Goal: Task Accomplishment & Management: Use online tool/utility

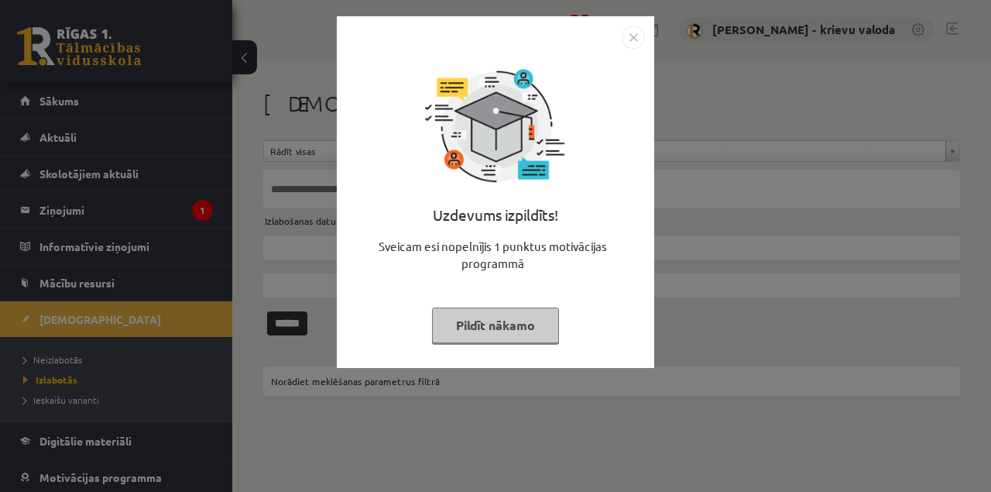
click at [499, 323] on button "Pildīt nākamo" at bounding box center [495, 325] width 127 height 36
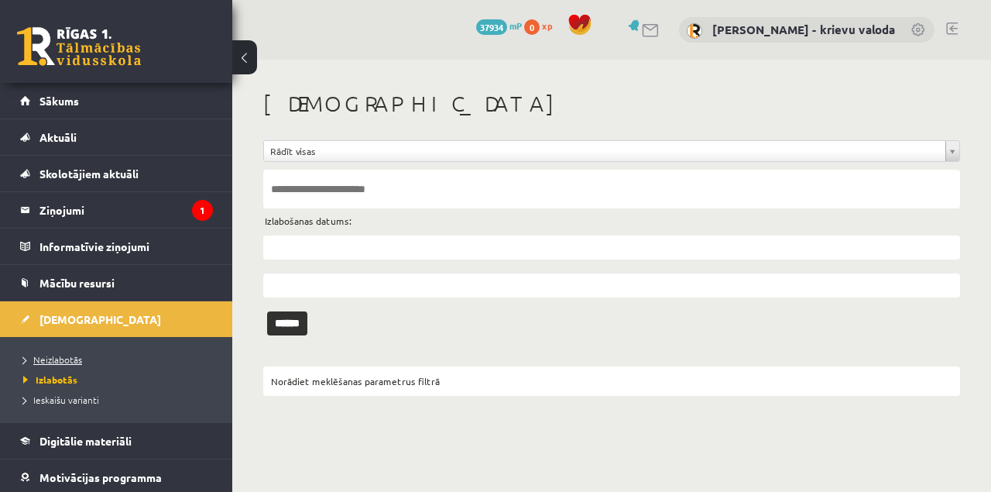
click at [62, 358] on span "Neizlabotās" at bounding box center [52, 359] width 59 height 12
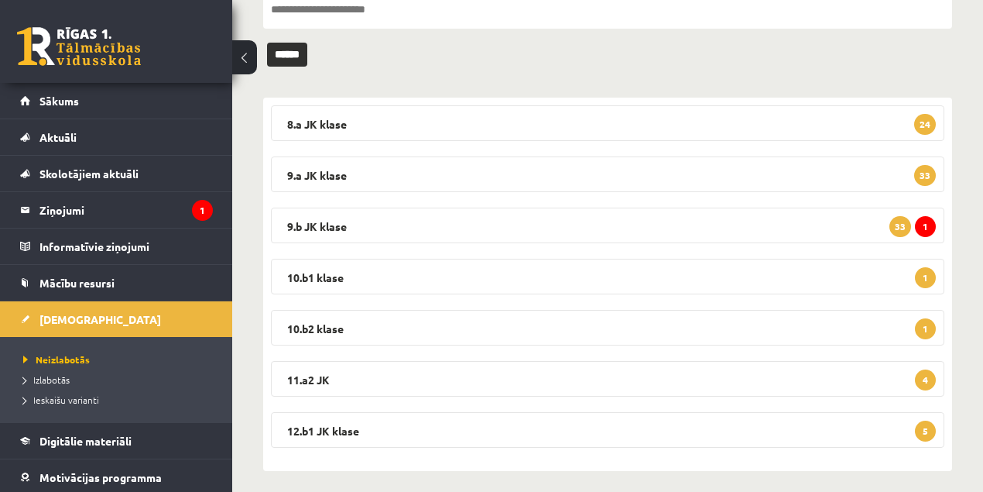
scroll to position [188, 0]
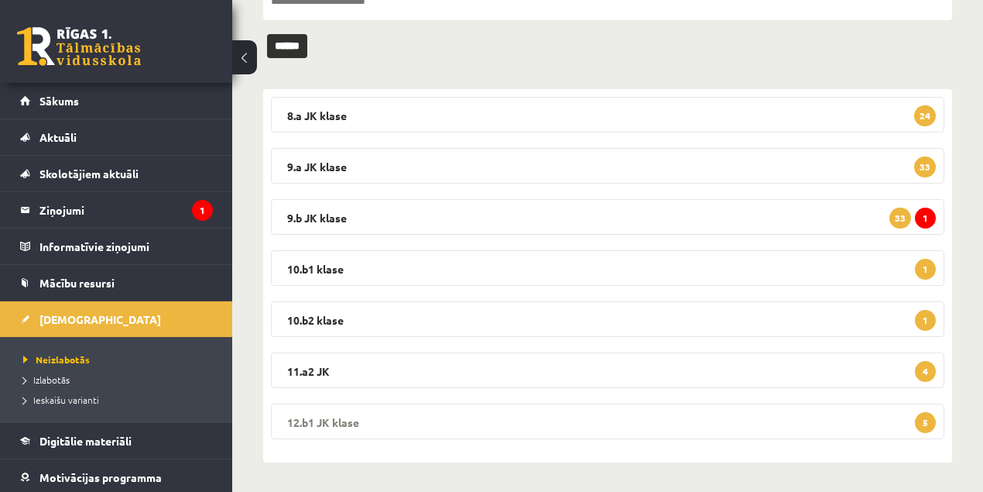
click at [333, 421] on legend "12.b1 JK klase 5" at bounding box center [608, 421] width 674 height 36
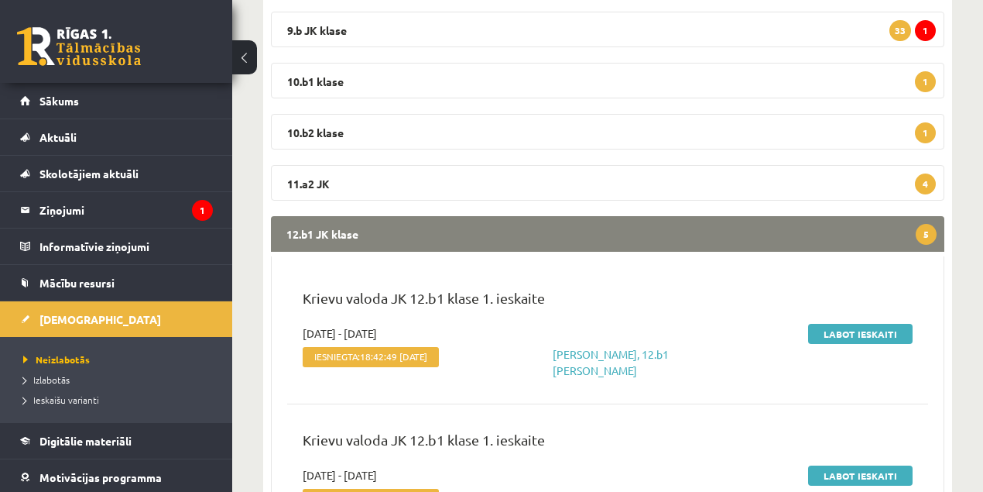
scroll to position [395, 0]
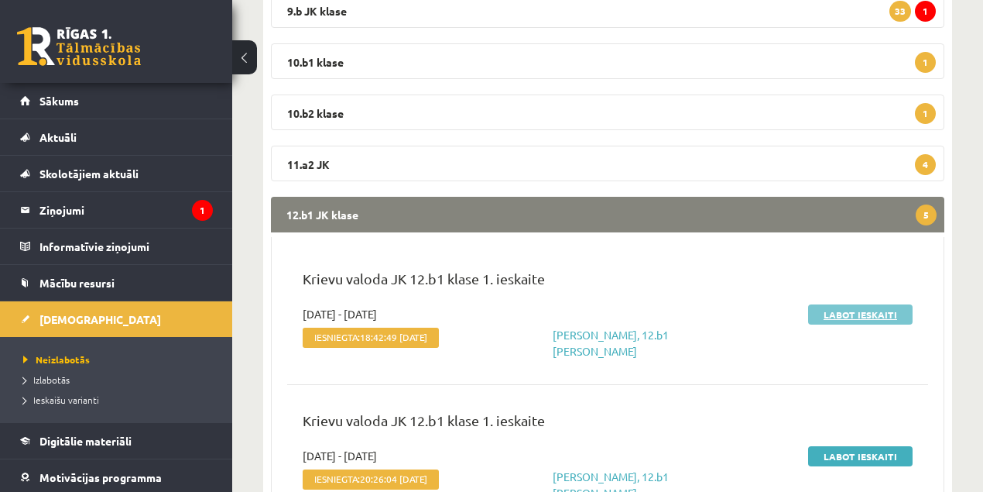
click at [846, 315] on link "Labot ieskaiti" at bounding box center [860, 314] width 105 height 20
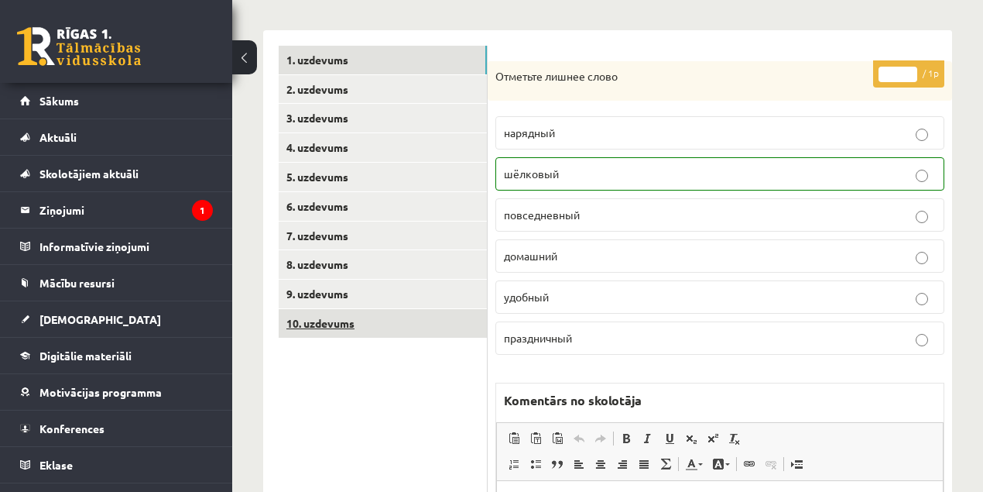
click at [333, 325] on link "10. uzdevums" at bounding box center [383, 323] width 208 height 29
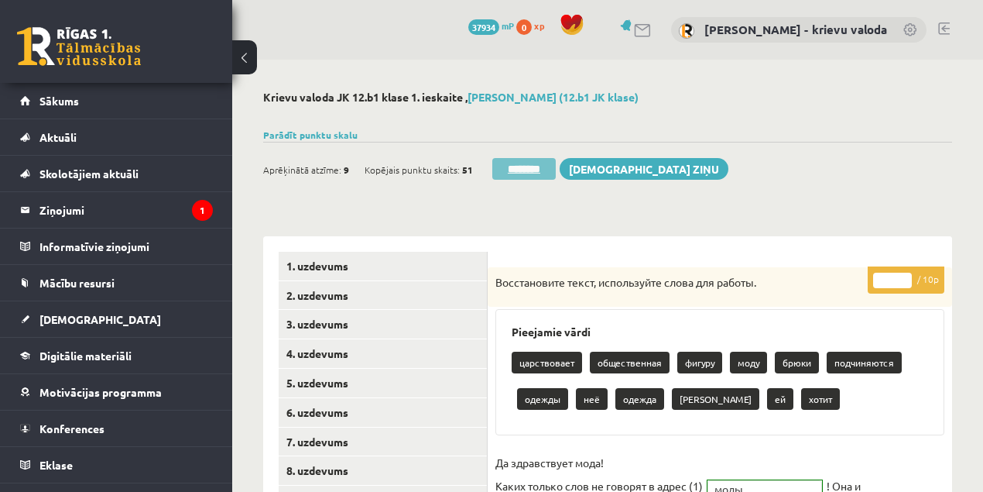
click at [522, 170] on input "********" at bounding box center [523, 169] width 63 height 22
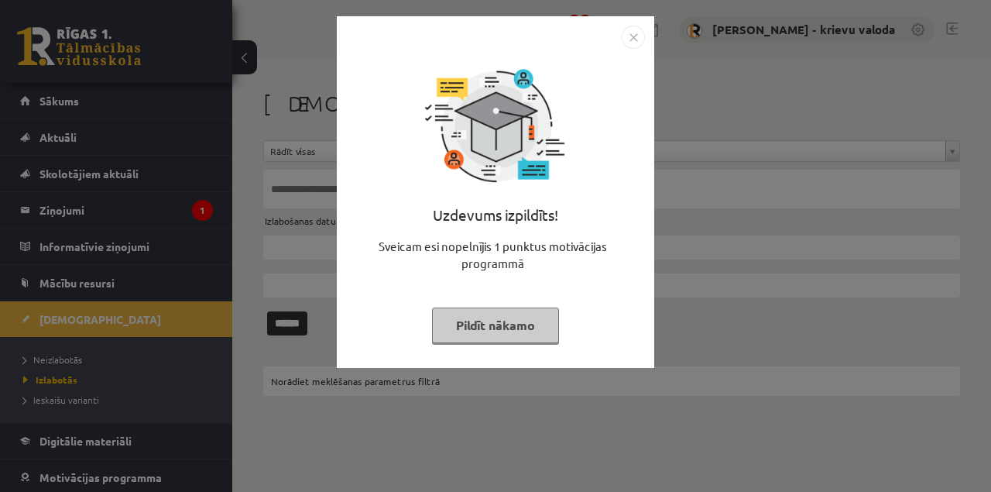
click at [497, 328] on button "Pildīt nākamo" at bounding box center [495, 325] width 127 height 36
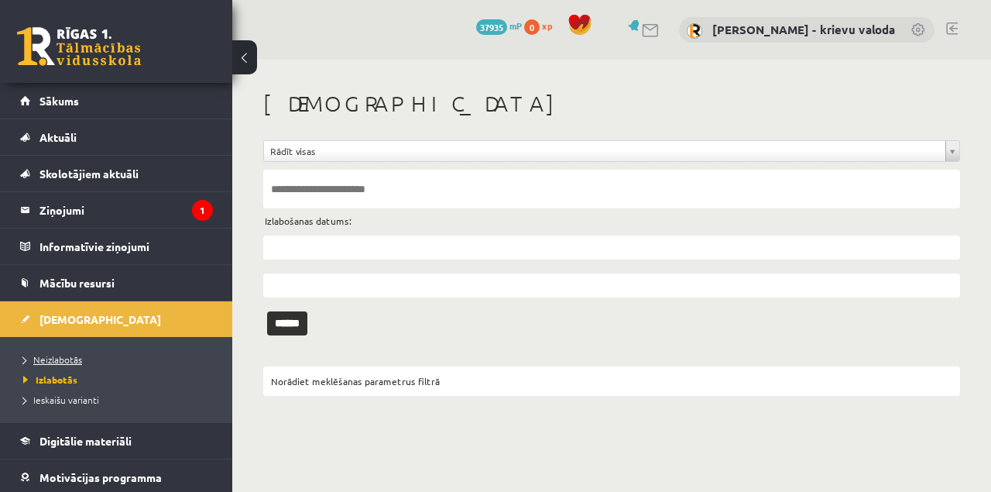
click at [56, 358] on span "Neizlabotās" at bounding box center [52, 359] width 59 height 12
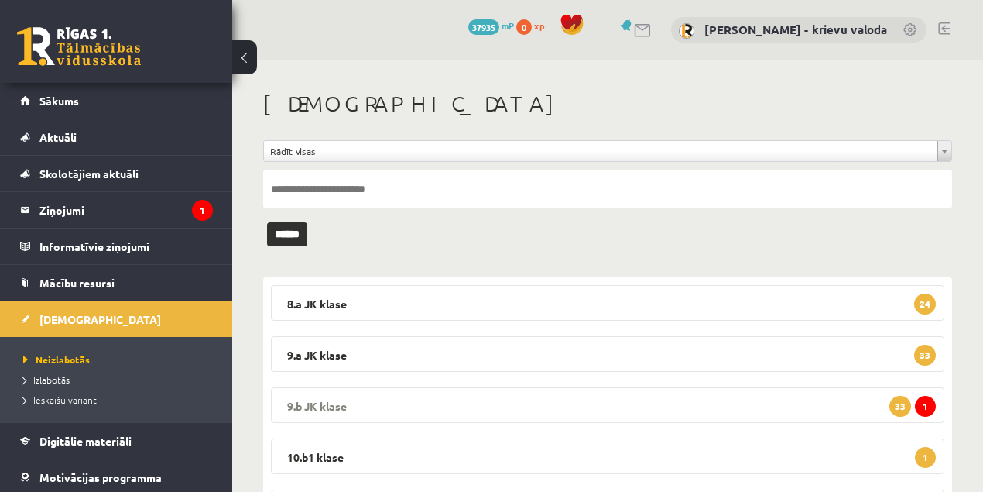
scroll to position [188, 0]
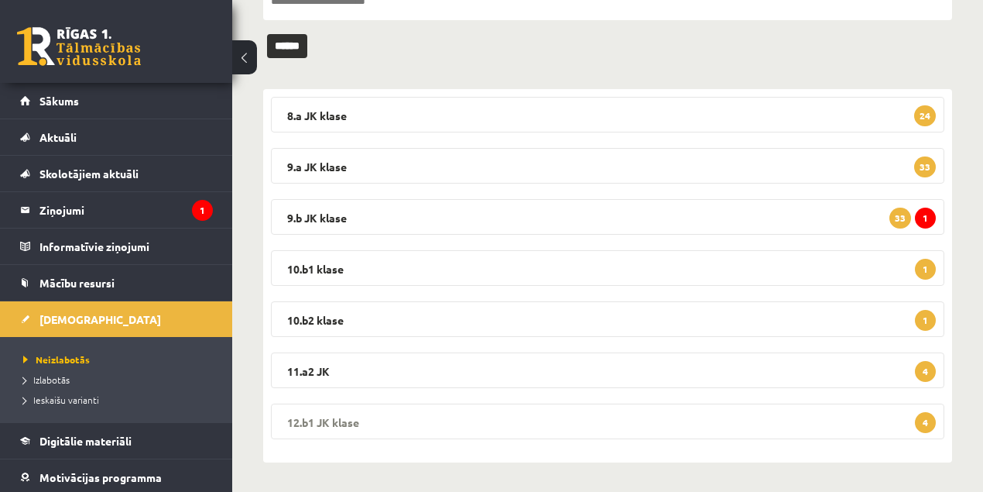
click at [324, 417] on legend "12.b1 JK klase 4" at bounding box center [608, 421] width 674 height 36
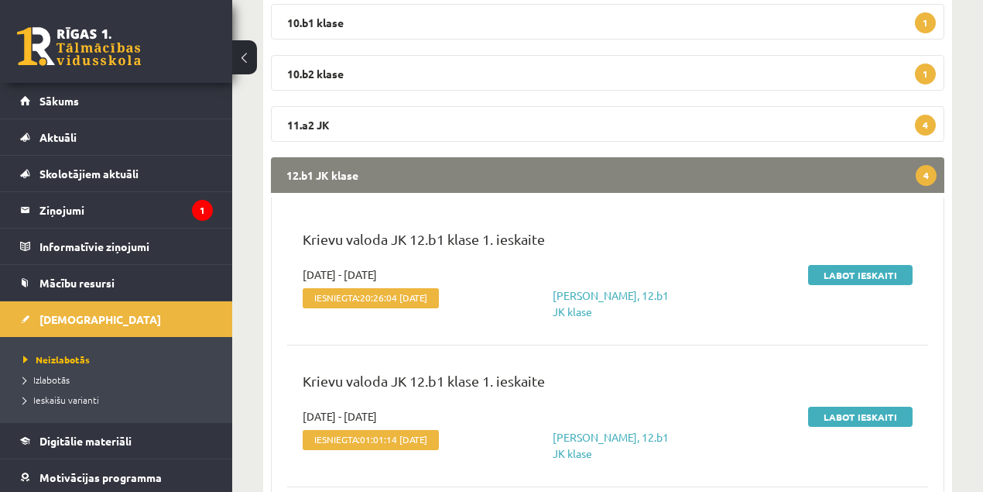
scroll to position [446, 0]
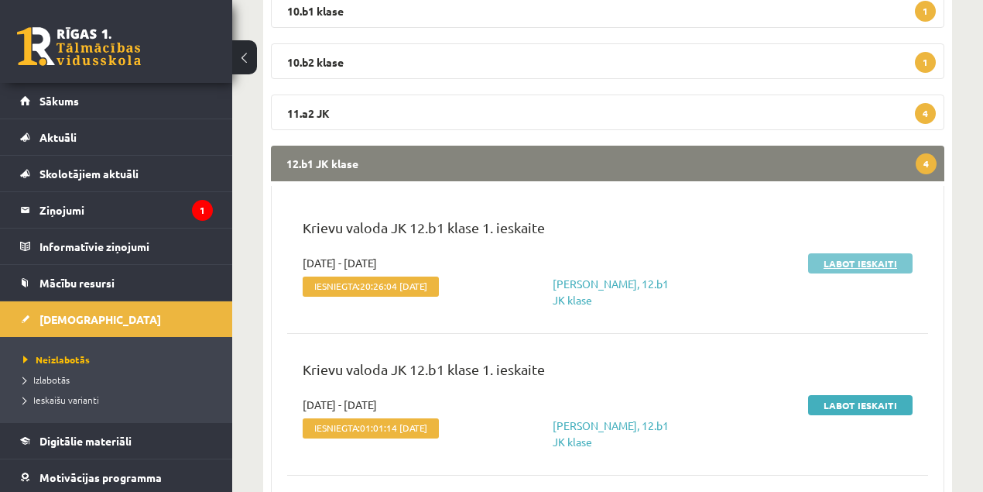
click at [852, 263] on link "Labot ieskaiti" at bounding box center [860, 263] width 105 height 20
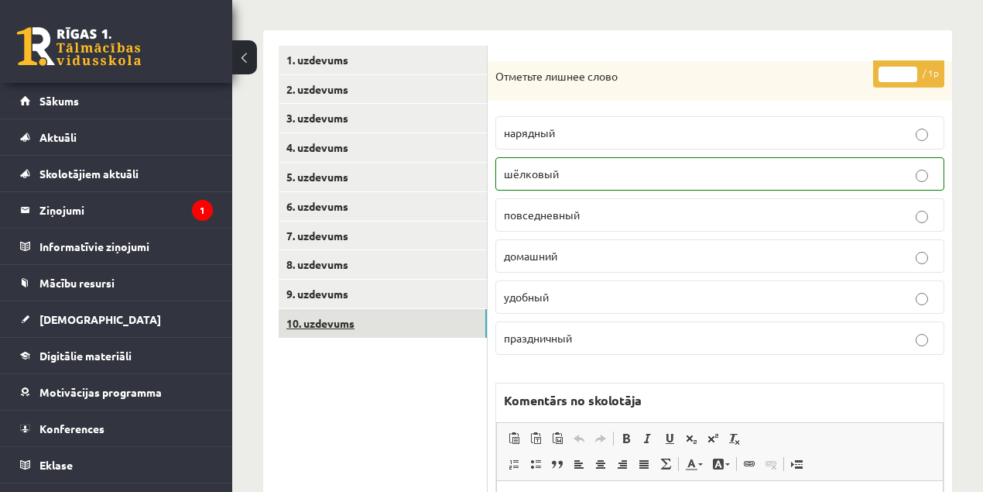
click at [321, 325] on link "10. uzdevums" at bounding box center [383, 323] width 208 height 29
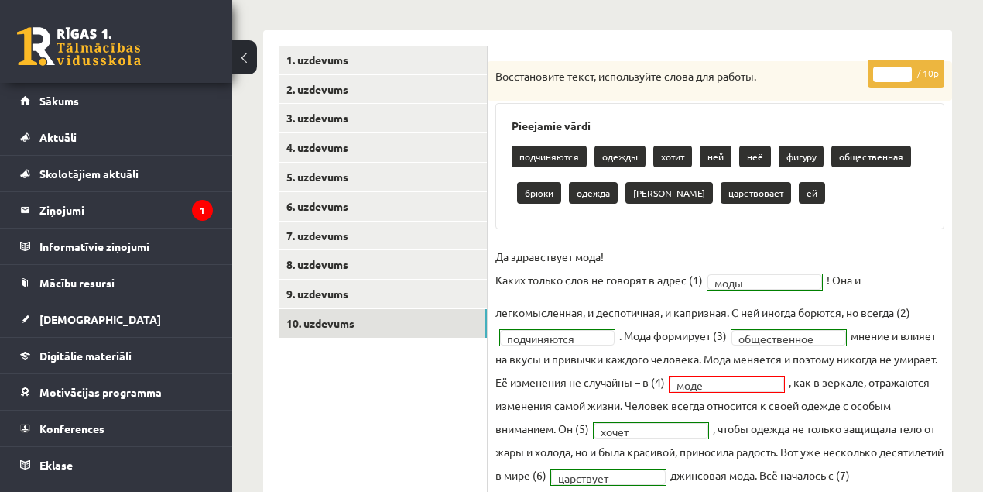
type input "*"
click at [904, 67] on input "*" at bounding box center [892, 74] width 39 height 15
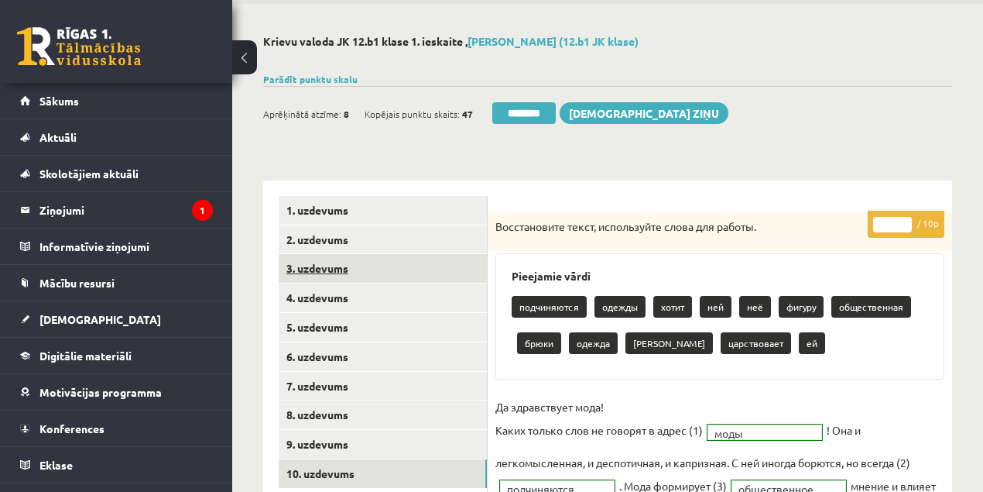
scroll to position [51, 0]
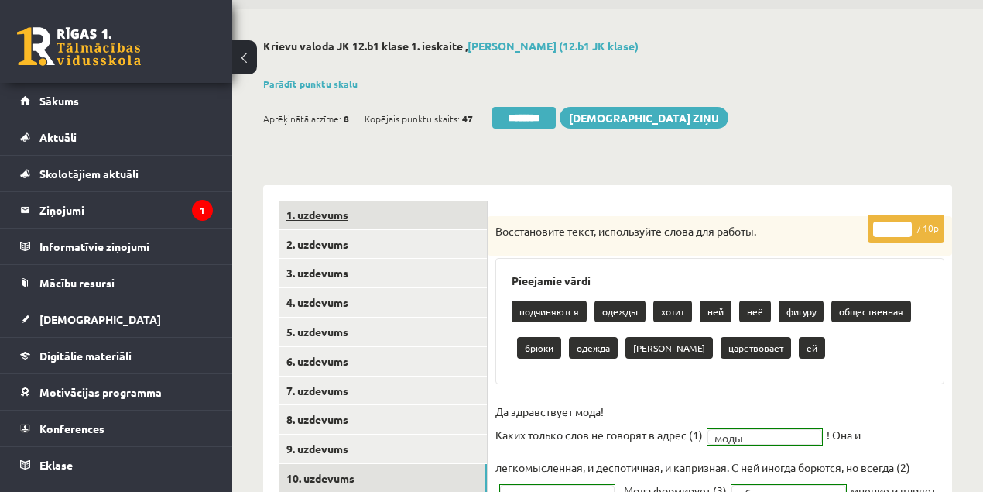
click at [307, 213] on link "1. uzdevums" at bounding box center [383, 215] width 208 height 29
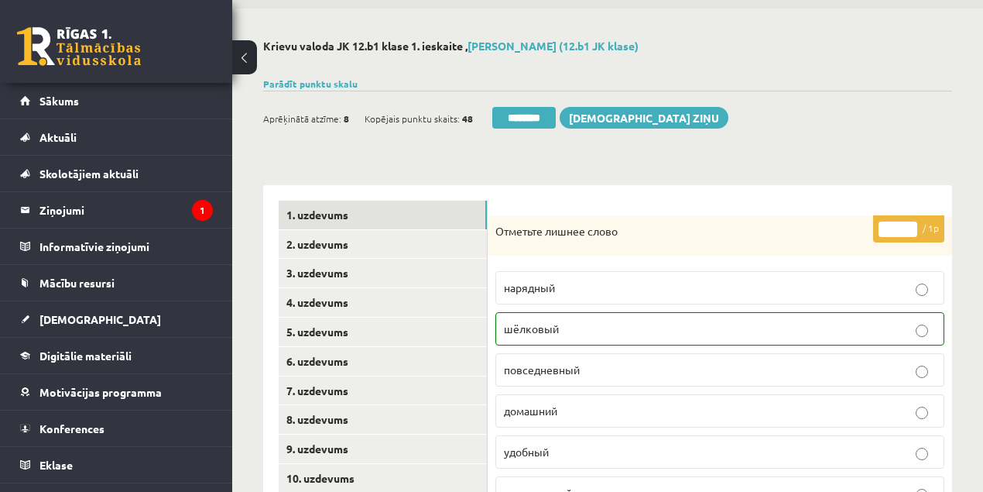
drag, startPoint x: 533, startPoint y: 117, endPoint x: 549, endPoint y: 52, distance: 67.0
click at [533, 117] on input "********" at bounding box center [523, 118] width 63 height 22
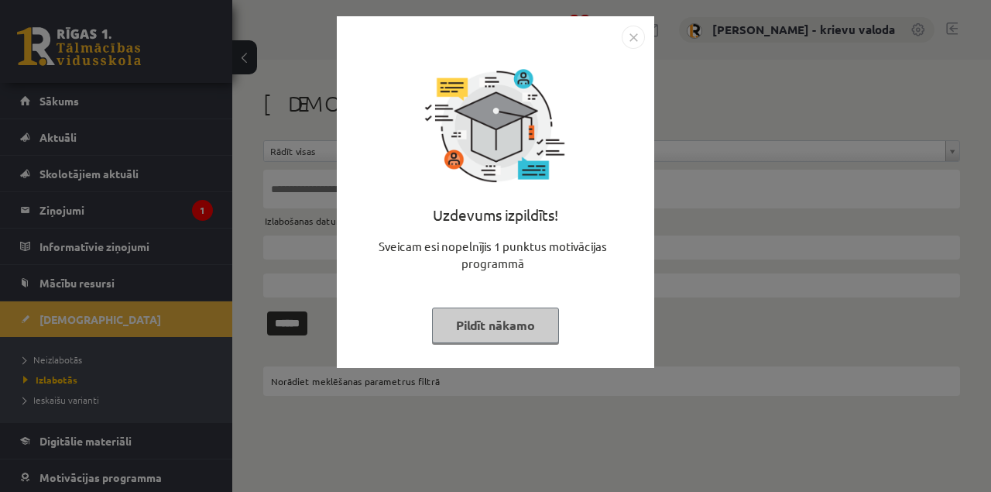
click at [518, 325] on button "Pildīt nākamo" at bounding box center [495, 325] width 127 height 36
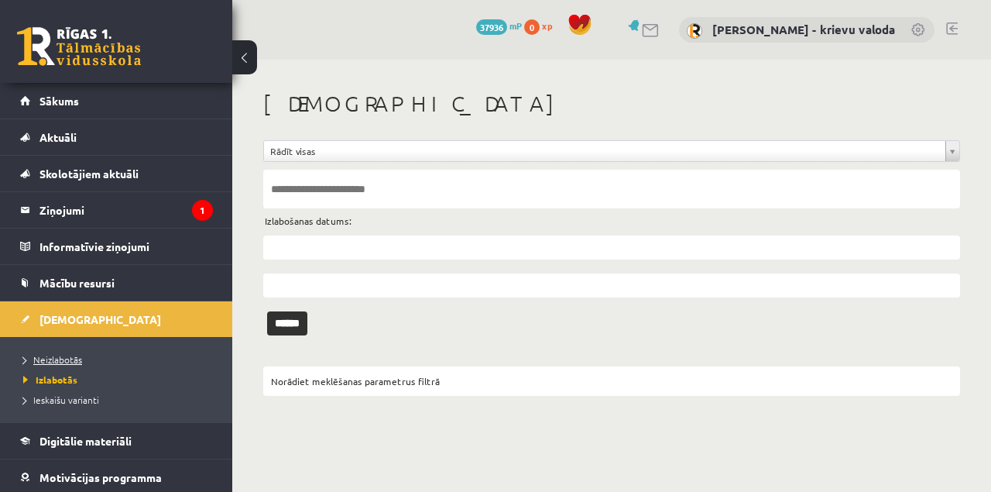
click at [62, 359] on span "Neizlabotās" at bounding box center [52, 359] width 59 height 12
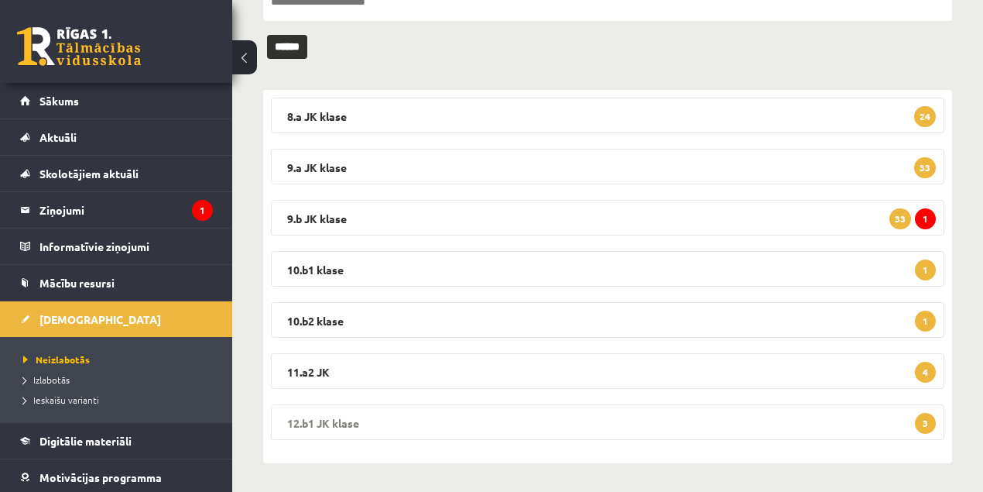
scroll to position [188, 0]
click at [331, 421] on legend "12.b1 JK klase 3" at bounding box center [608, 421] width 674 height 36
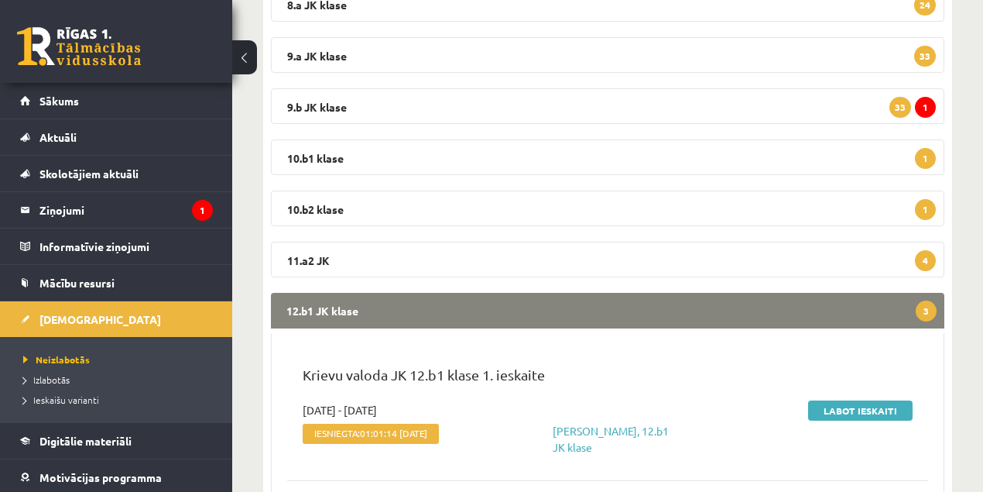
scroll to position [446, 0]
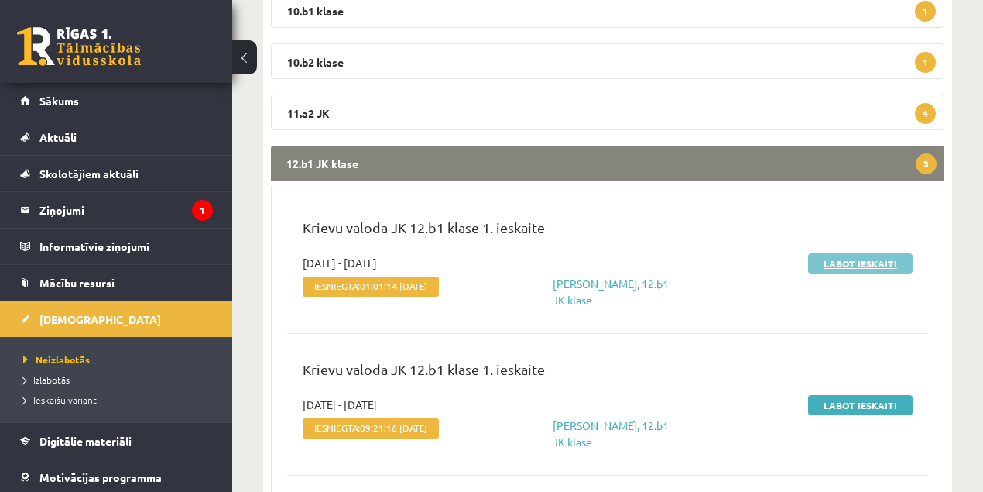
click at [849, 265] on link "Labot ieskaiti" at bounding box center [860, 263] width 105 height 20
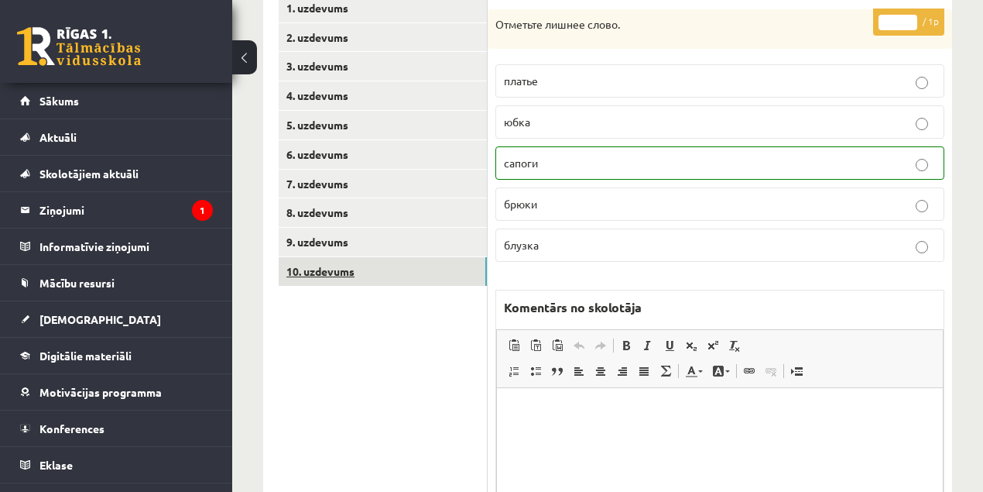
click at [341, 276] on link "10. uzdevums" at bounding box center [383, 271] width 208 height 29
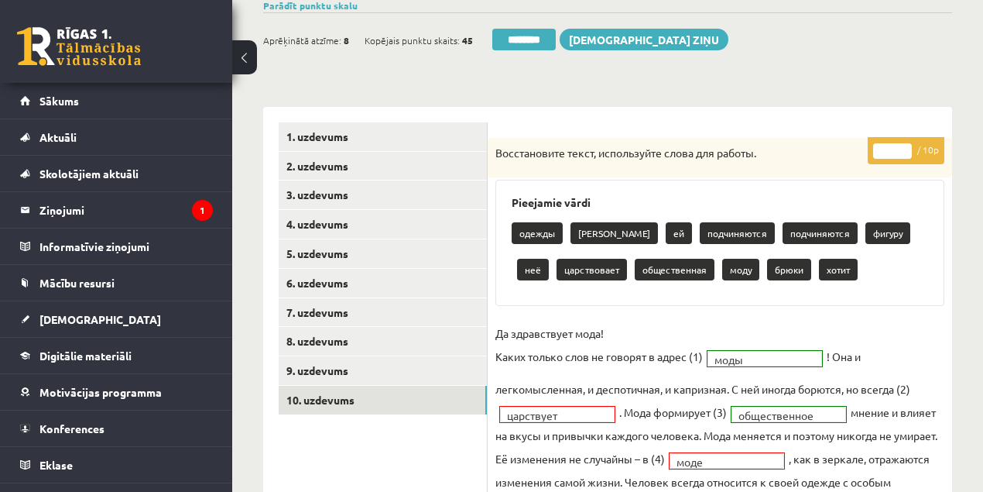
scroll to position [103, 0]
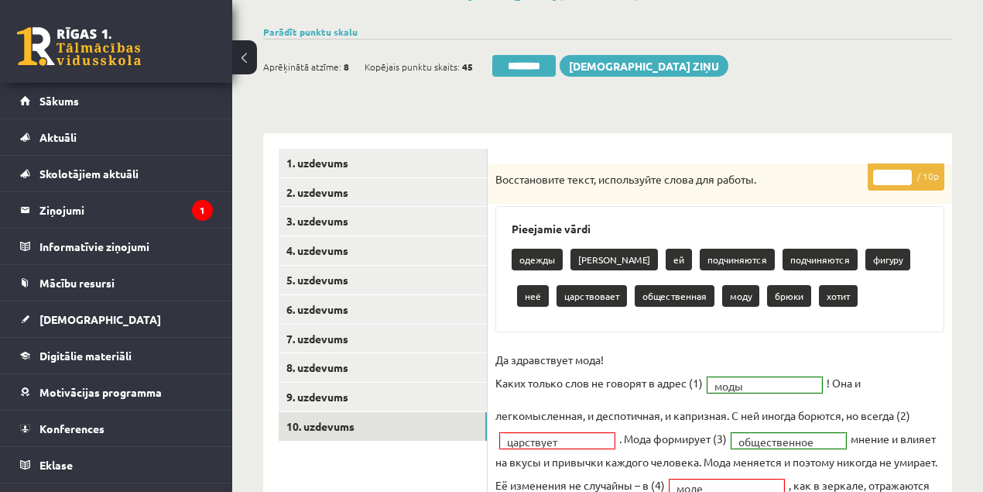
type input "*"
click at [904, 173] on input "*" at bounding box center [892, 177] width 39 height 15
click at [309, 166] on link "1. uzdevums" at bounding box center [383, 163] width 208 height 29
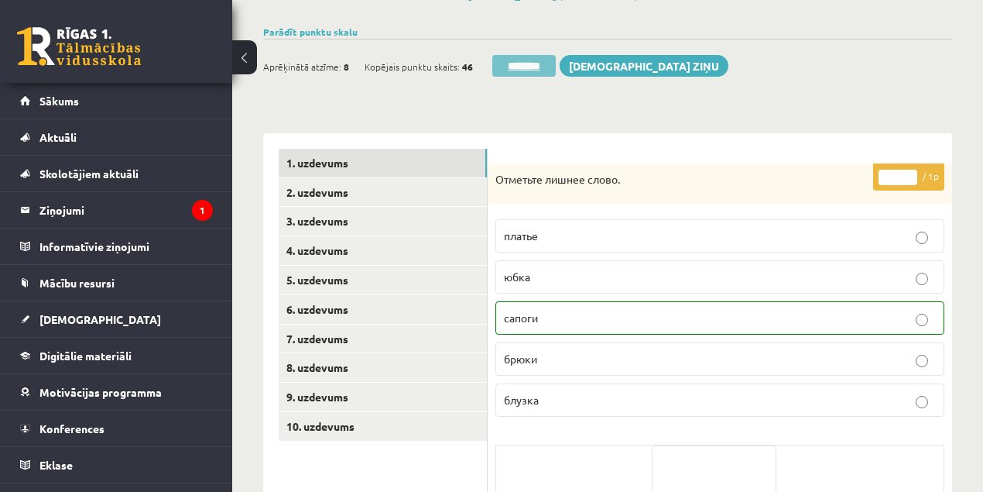
click at [522, 67] on input "********" at bounding box center [523, 66] width 63 height 22
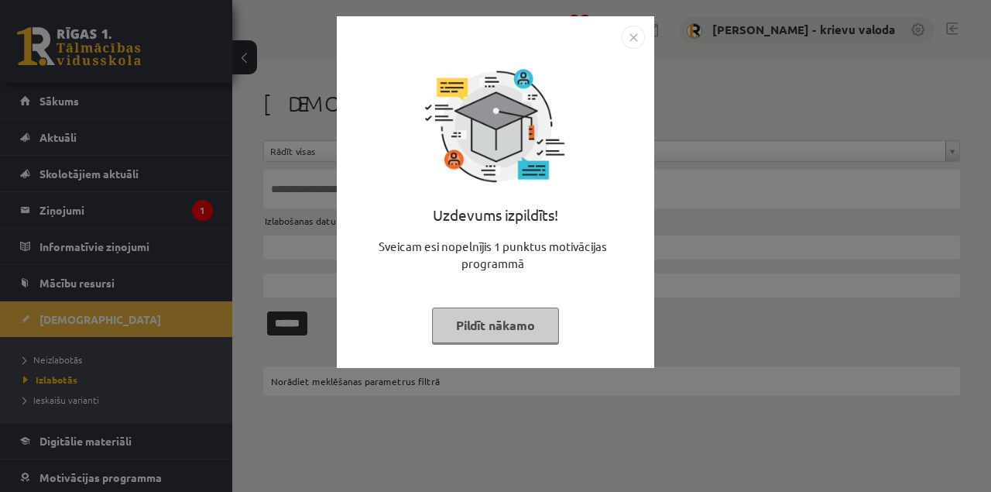
click at [508, 323] on button "Pildīt nākamo" at bounding box center [495, 325] width 127 height 36
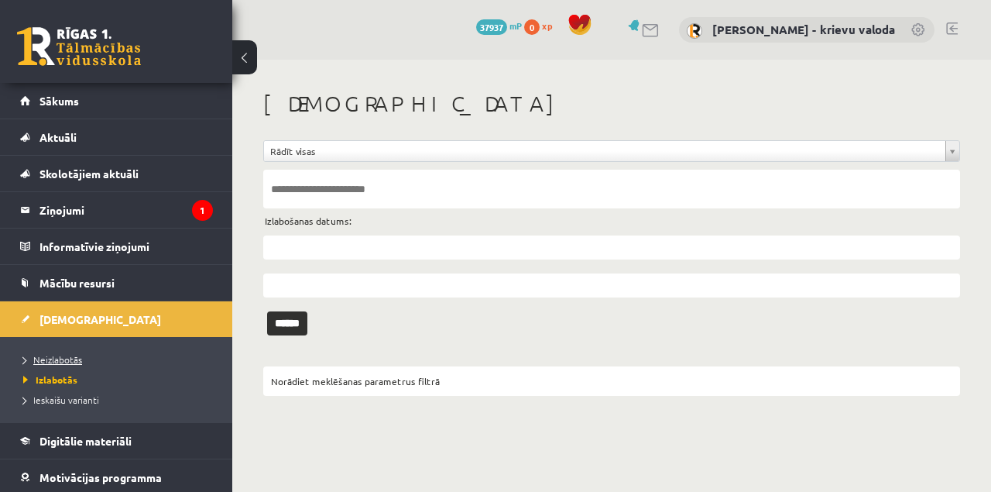
click at [61, 357] on span "Neizlabotās" at bounding box center [52, 359] width 59 height 12
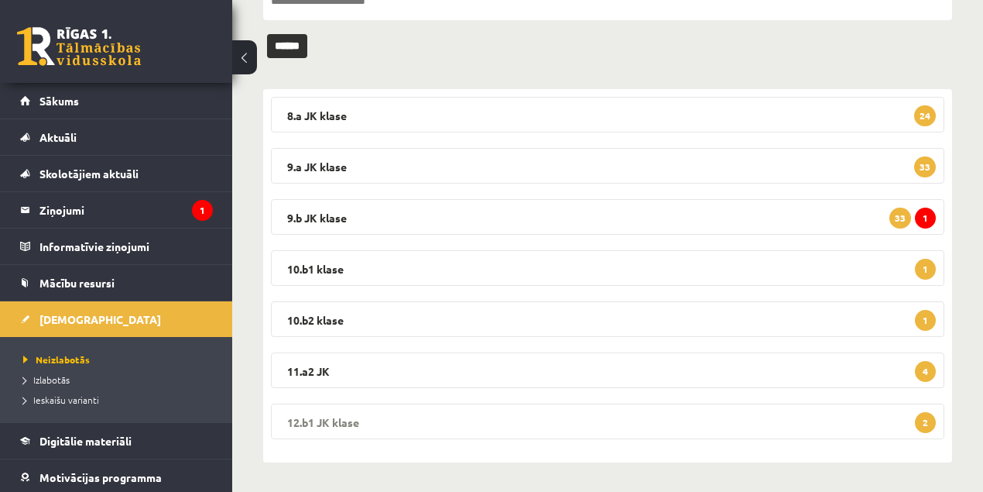
click at [339, 423] on legend "12.b1 JK klase 2" at bounding box center [608, 421] width 674 height 36
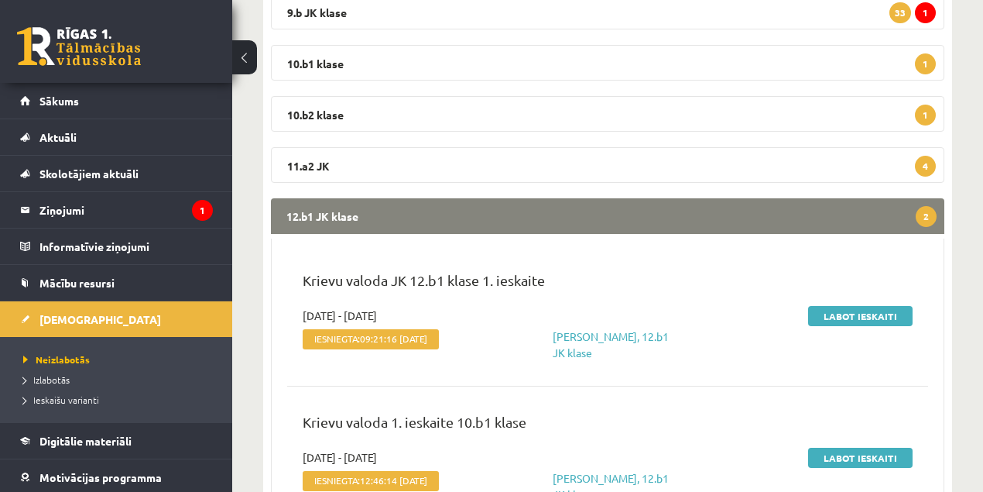
scroll to position [395, 0]
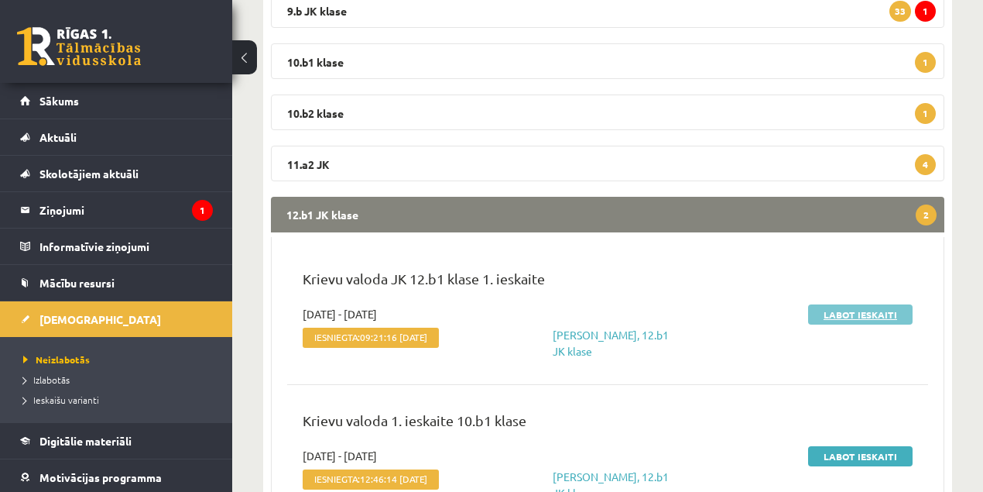
click at [866, 316] on link "Labot ieskaiti" at bounding box center [860, 314] width 105 height 20
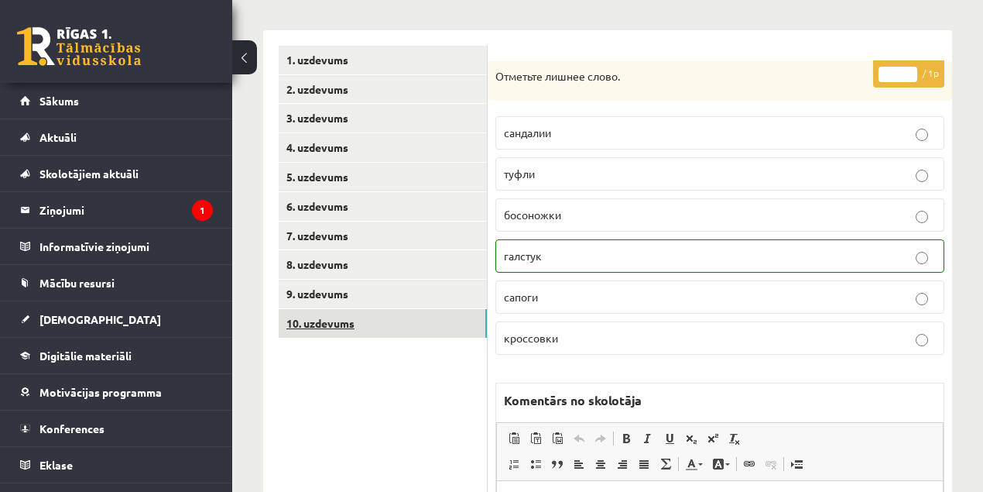
click at [337, 324] on link "10. uzdevums" at bounding box center [383, 323] width 208 height 29
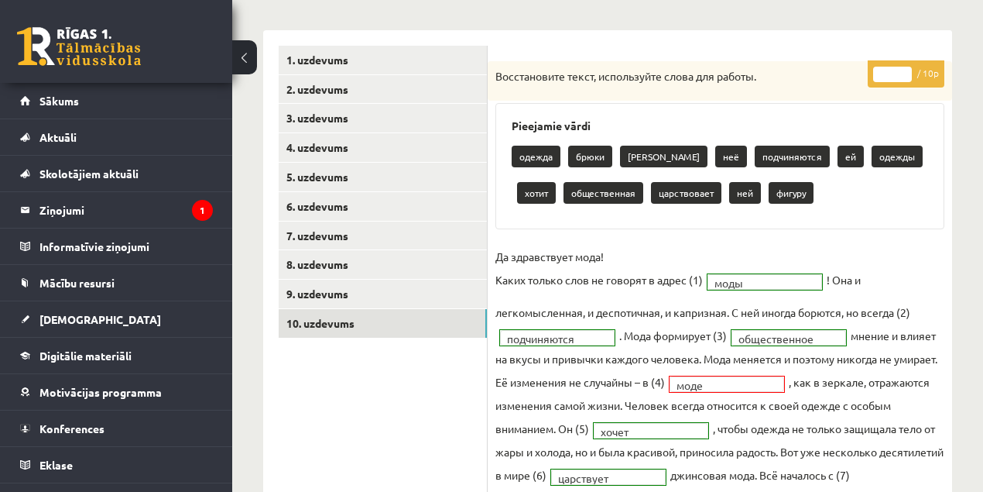
type input "*"
click at [905, 69] on input "*" at bounding box center [892, 74] width 39 height 15
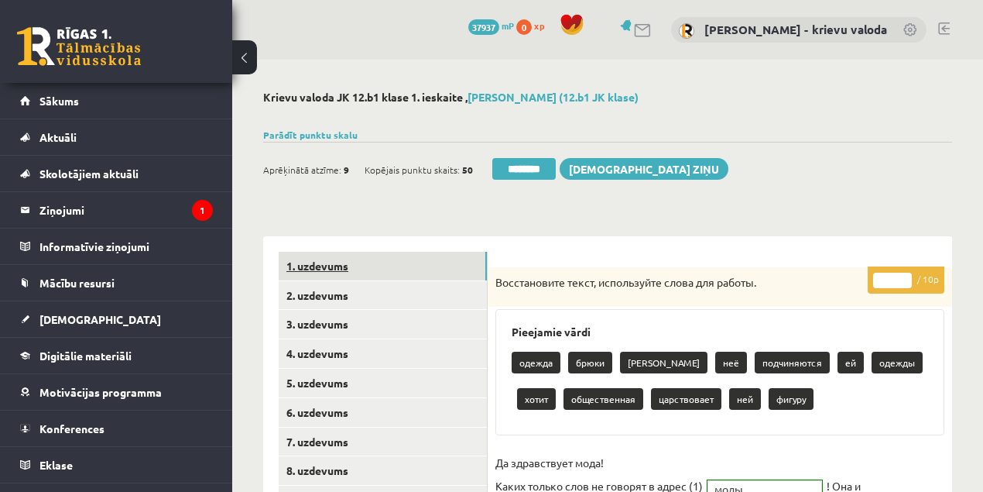
click at [330, 267] on link "1. uzdevums" at bounding box center [383, 266] width 208 height 29
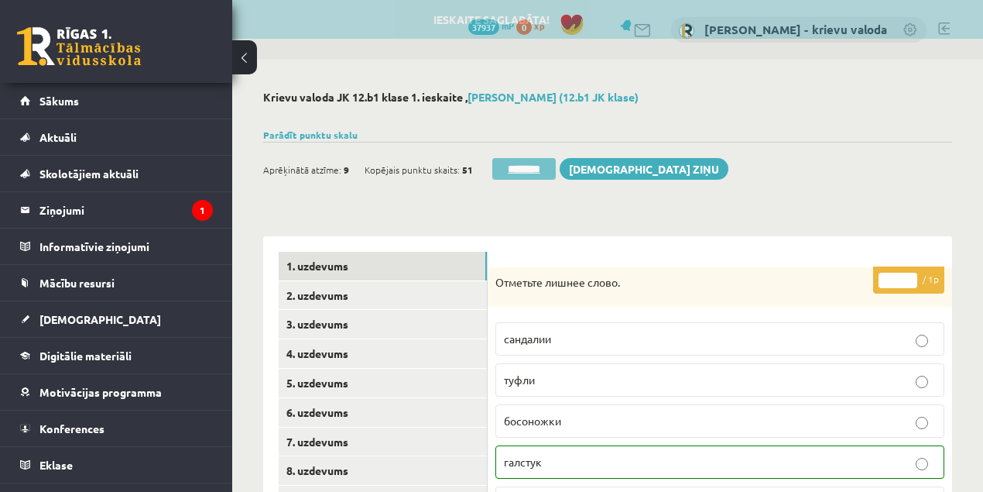
click at [539, 170] on input "********" at bounding box center [523, 169] width 63 height 22
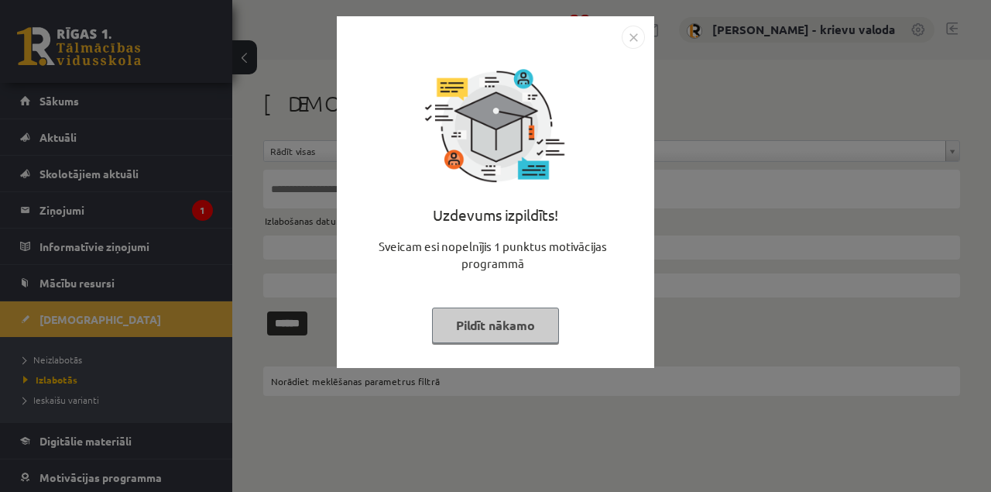
click at [472, 327] on button "Pildīt nākamo" at bounding box center [495, 325] width 127 height 36
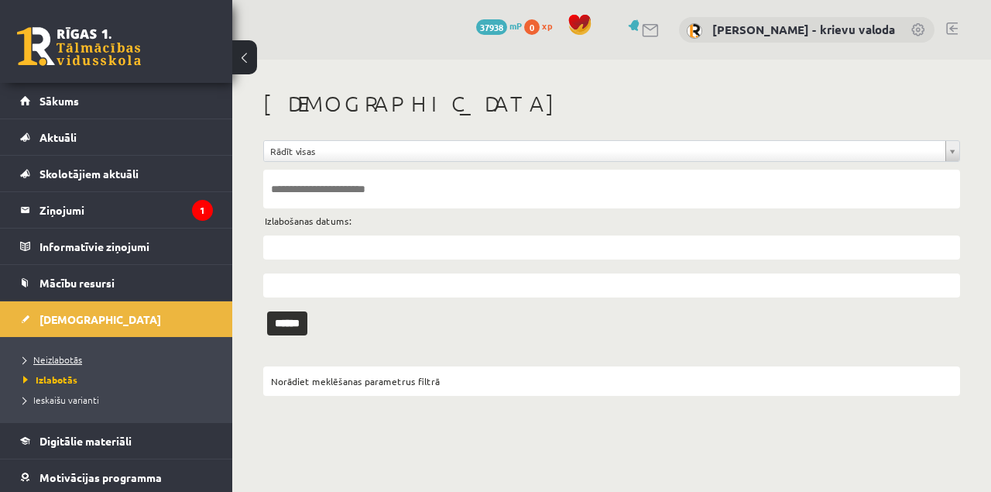
click at [71, 359] on span "Neizlabotās" at bounding box center [52, 359] width 59 height 12
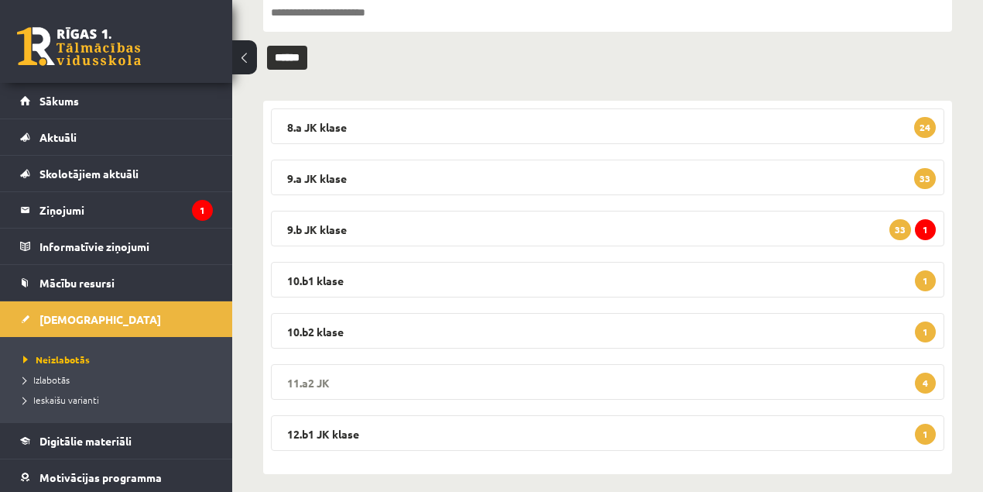
scroll to position [188, 0]
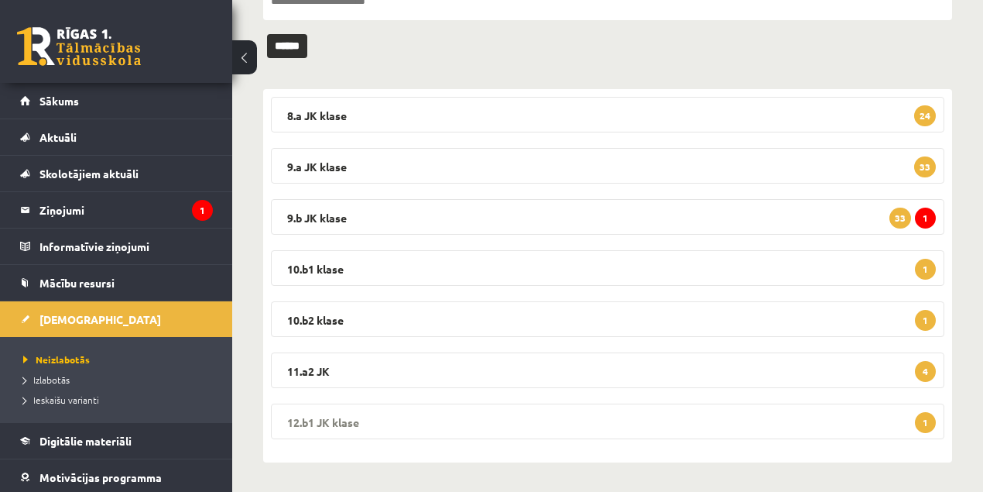
click at [328, 420] on legend "12.b1 JK klase 1" at bounding box center [608, 421] width 674 height 36
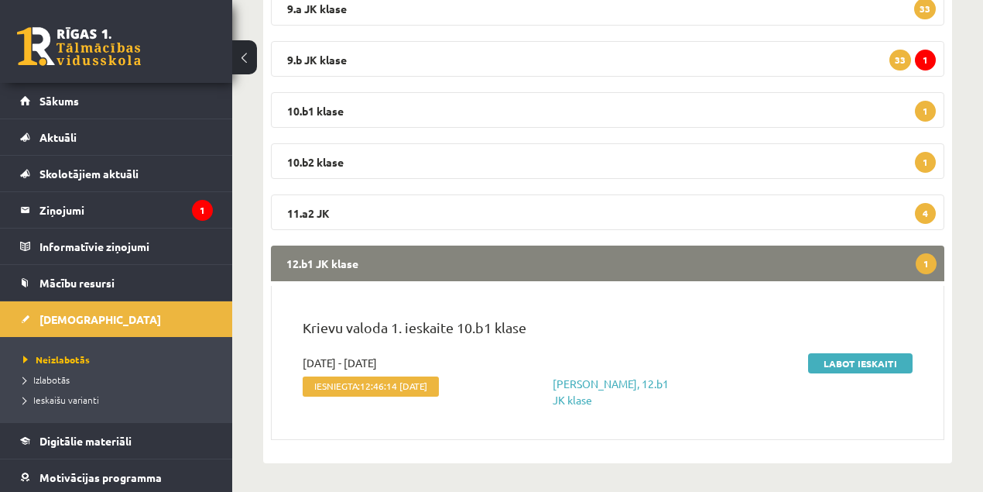
scroll to position [347, 0]
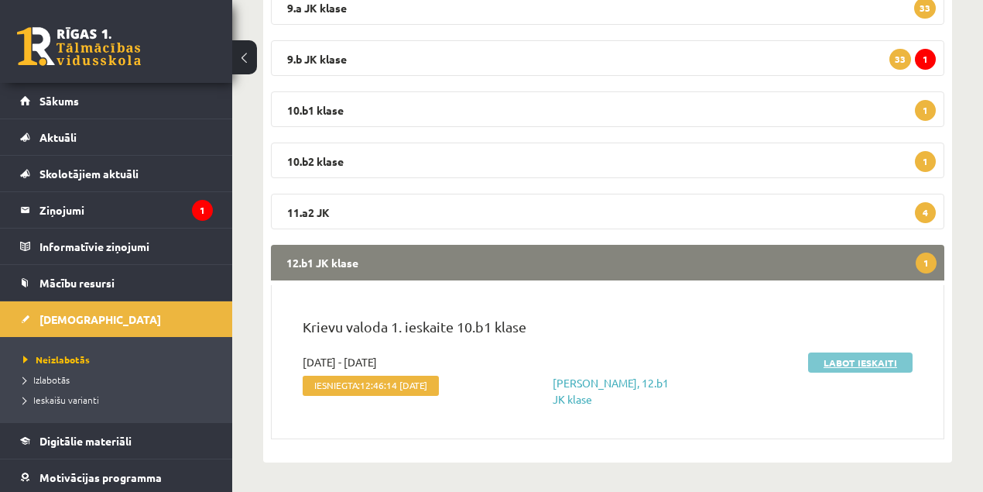
click at [837, 365] on link "Labot ieskaiti" at bounding box center [860, 362] width 105 height 20
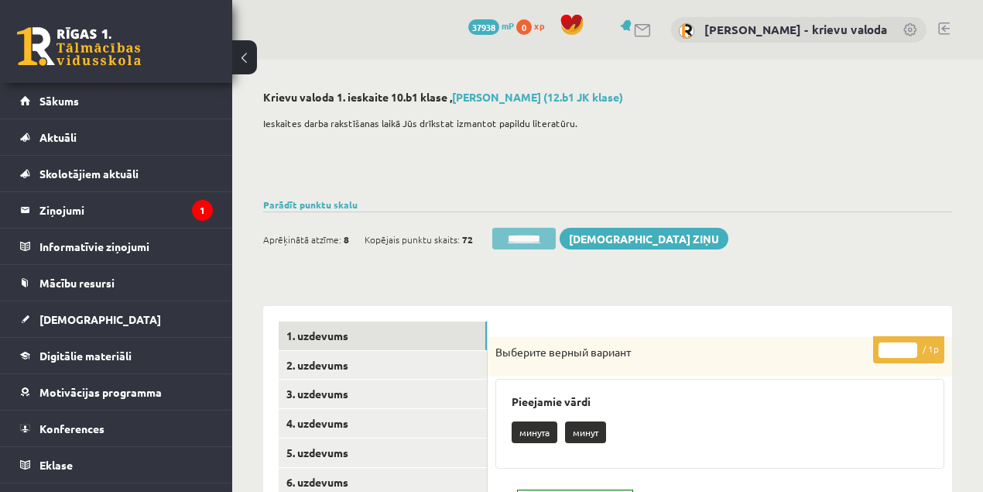
click at [535, 237] on input "********" at bounding box center [523, 239] width 63 height 22
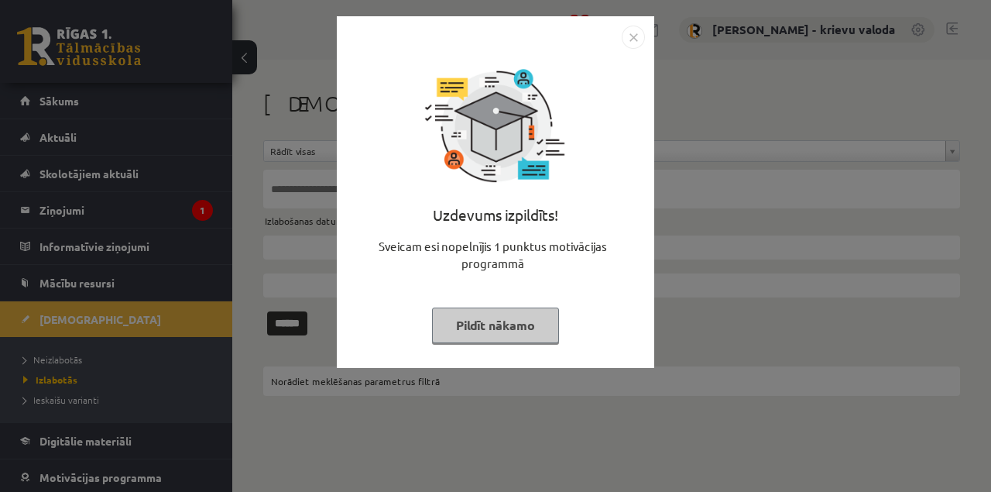
click at [522, 326] on button "Pildīt nākamo" at bounding box center [495, 325] width 127 height 36
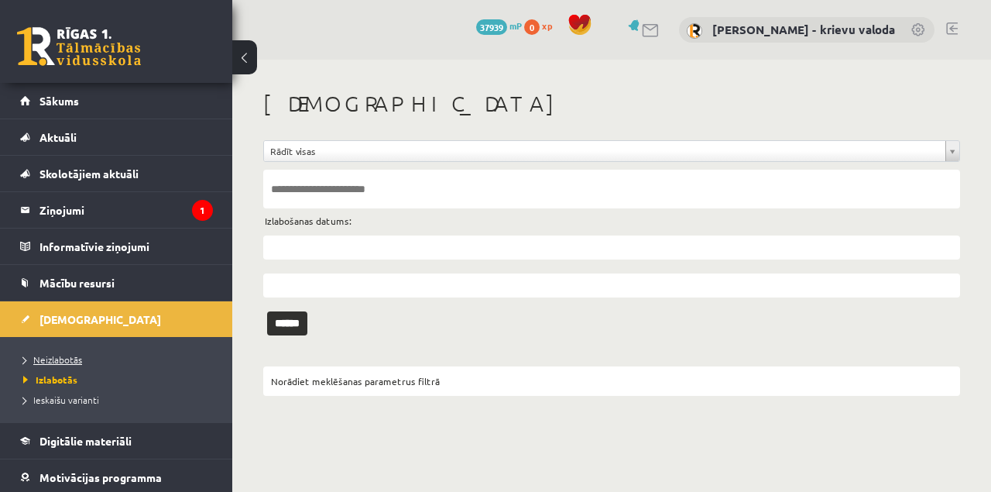
click at [69, 361] on span "Neizlabotās" at bounding box center [52, 359] width 59 height 12
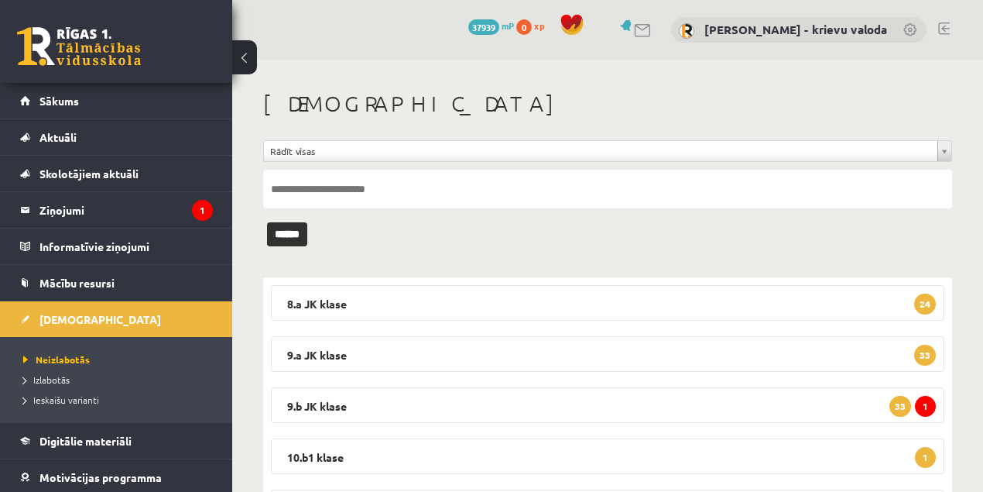
scroll to position [137, 0]
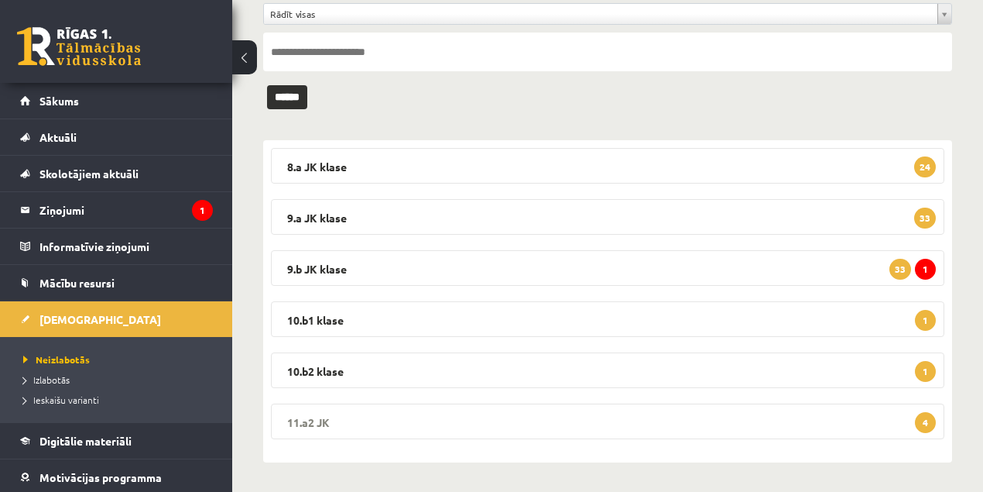
click at [301, 420] on legend "11.a2 JK 4" at bounding box center [608, 421] width 674 height 36
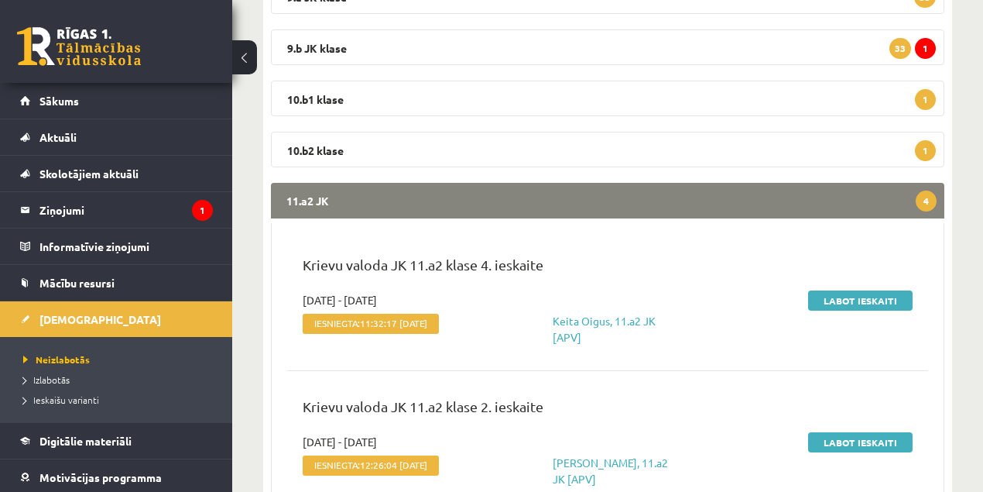
scroll to position [344, 0]
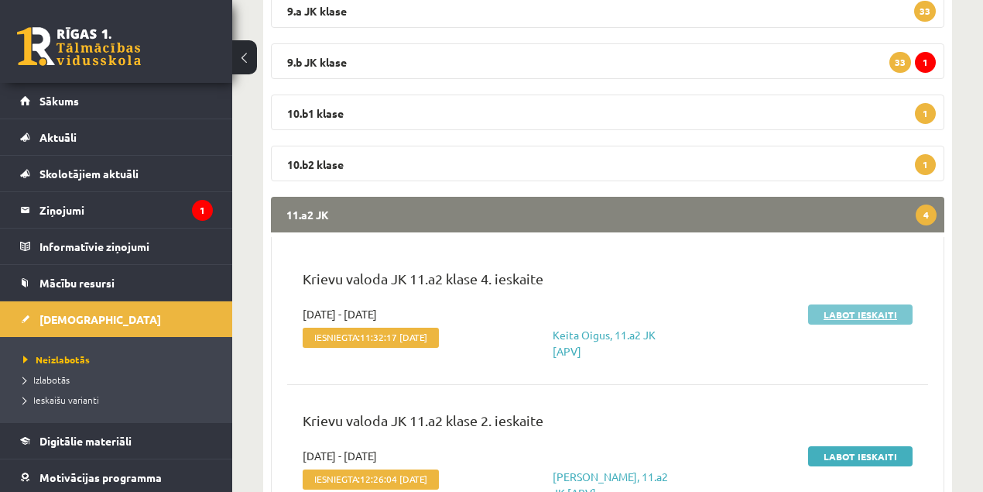
drag, startPoint x: 865, startPoint y: 317, endPoint x: 857, endPoint y: 317, distance: 7.8
click at [864, 317] on link "Labot ieskaiti" at bounding box center [860, 314] width 105 height 20
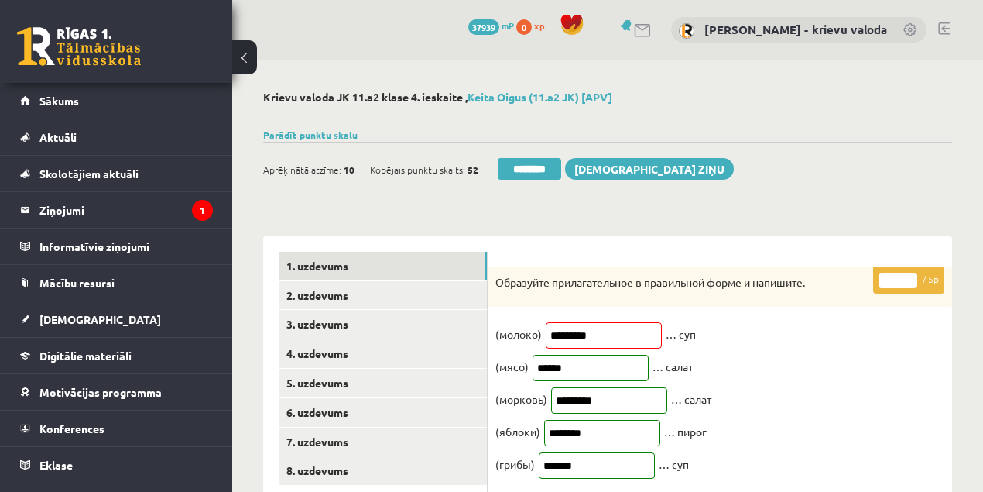
type input "*"
click at [911, 276] on input "*" at bounding box center [898, 280] width 39 height 15
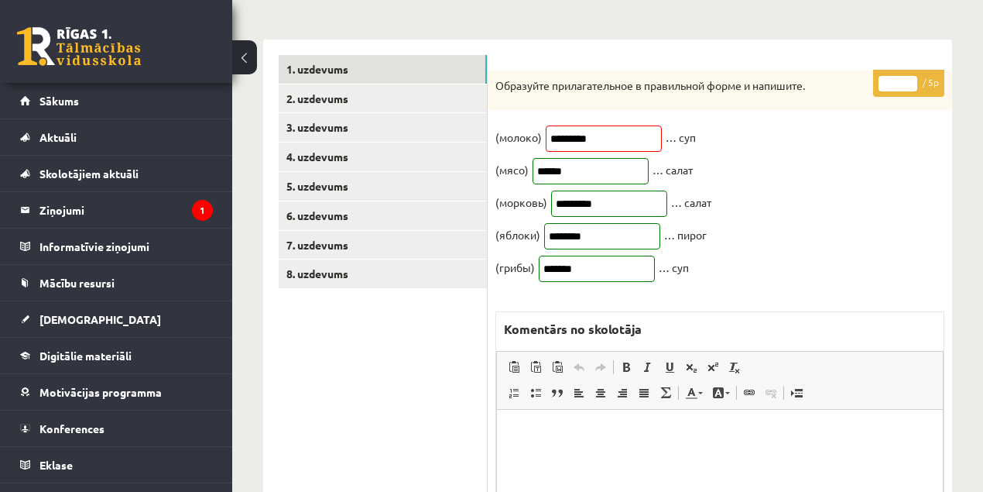
scroll to position [206, 0]
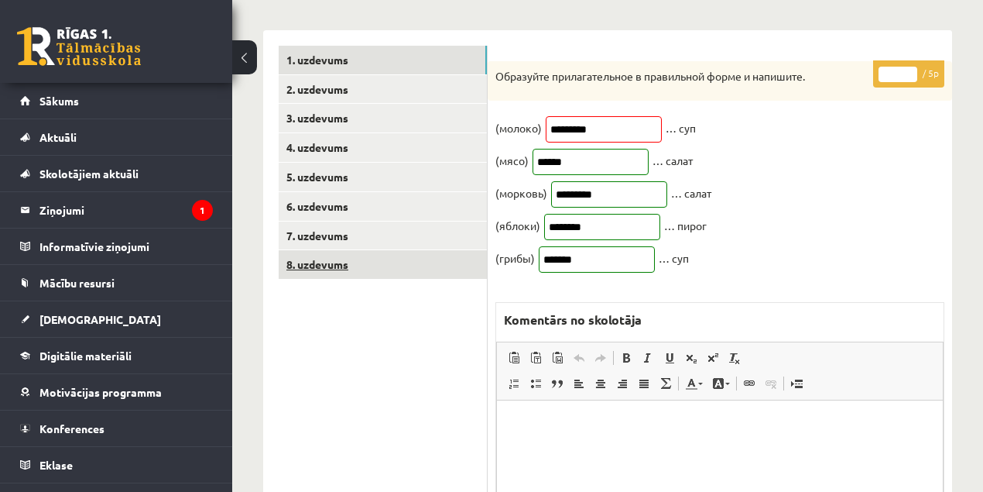
click at [327, 268] on link "8. uzdevums" at bounding box center [383, 264] width 208 height 29
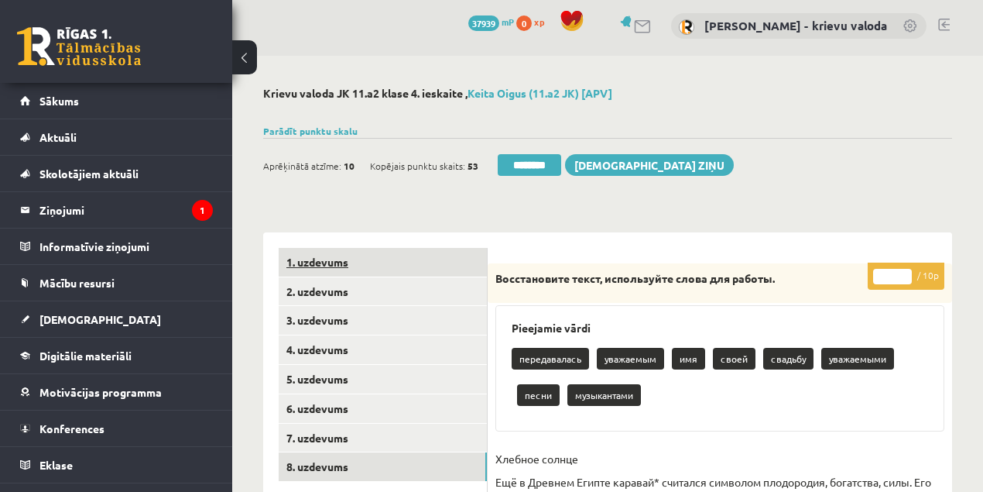
scroll to position [0, 0]
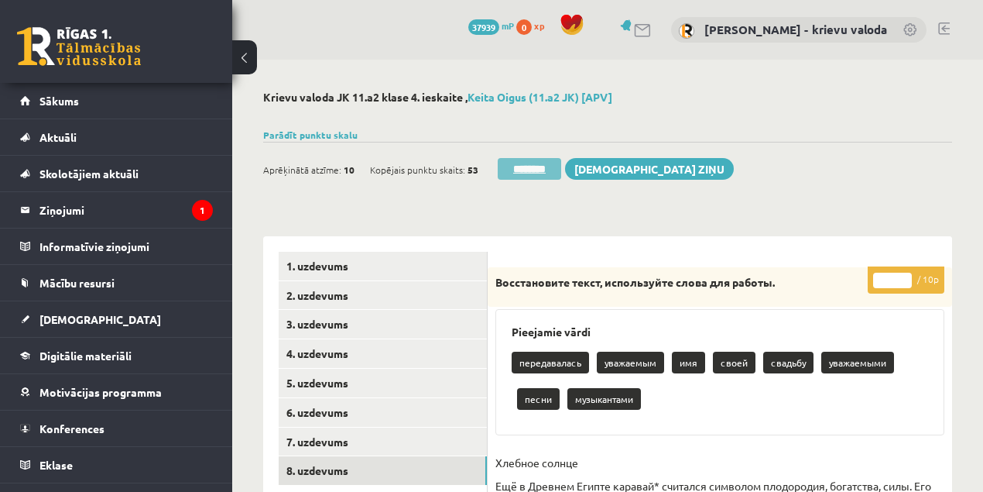
click at [536, 168] on input "********" at bounding box center [529, 169] width 63 height 22
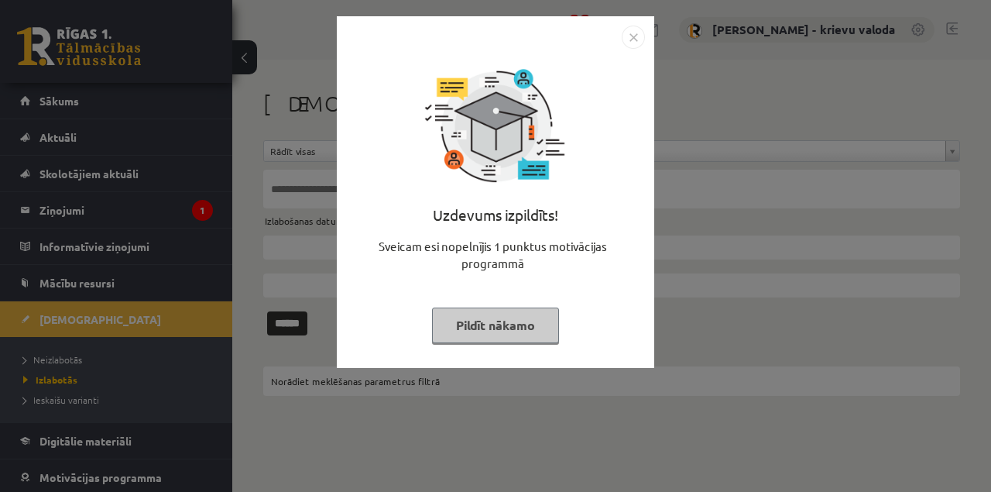
click at [478, 319] on button "Pildīt nākamo" at bounding box center [495, 325] width 127 height 36
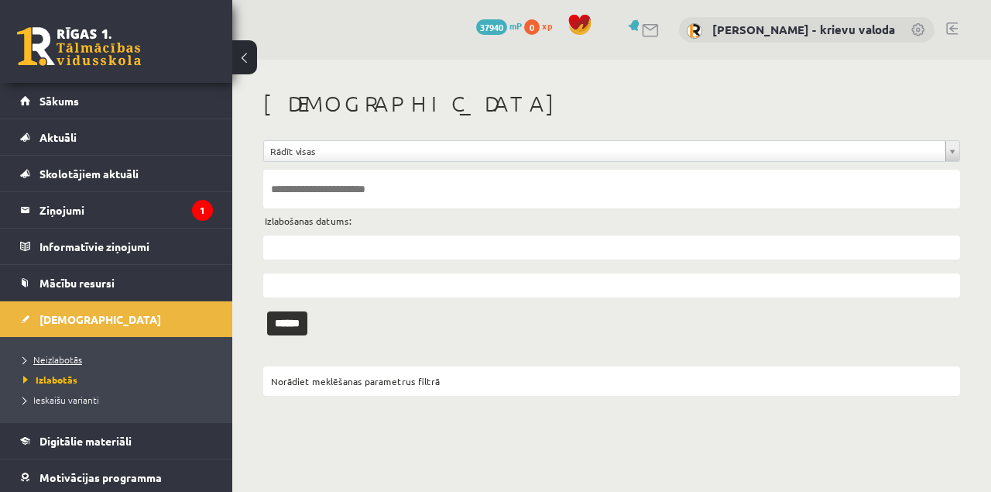
click at [74, 360] on span "Neizlabotās" at bounding box center [52, 359] width 59 height 12
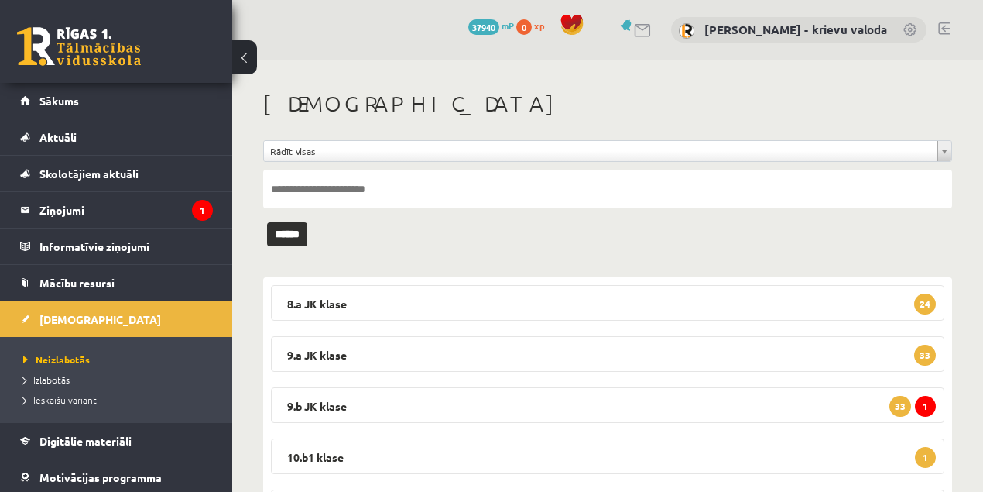
scroll to position [137, 0]
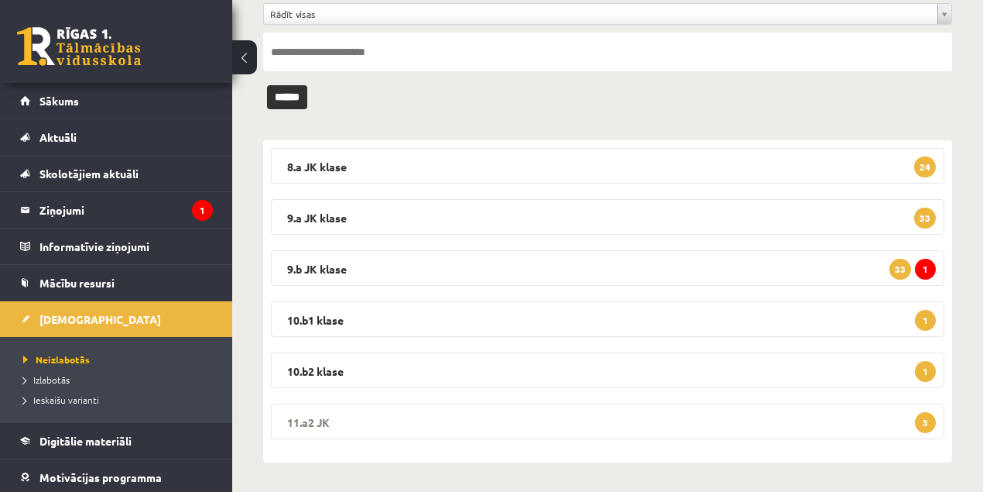
click at [314, 415] on legend "11.a2 JK 3" at bounding box center [608, 421] width 674 height 36
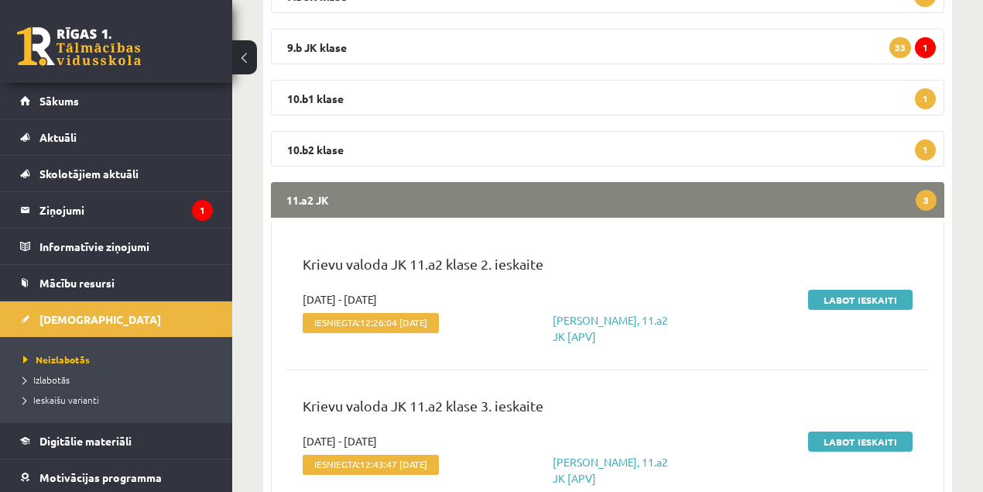
scroll to position [550, 0]
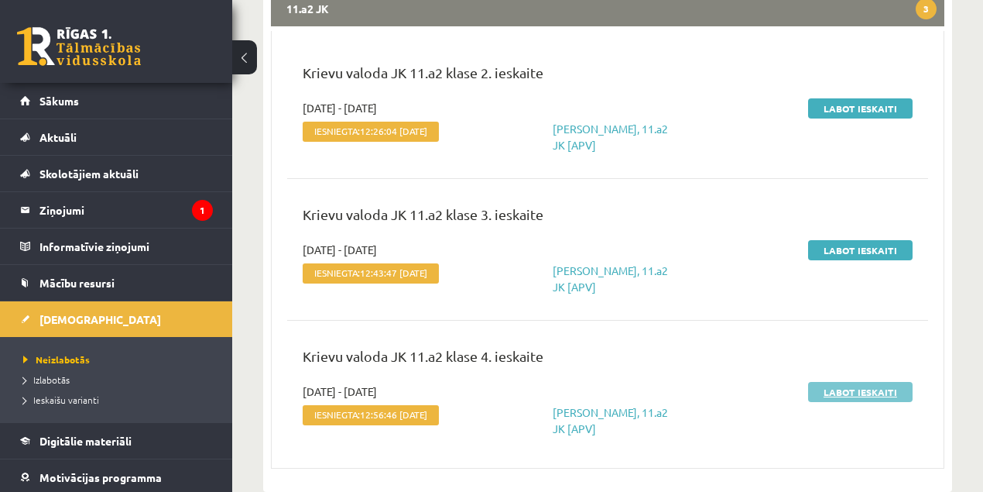
click at [857, 393] on link "Labot ieskaiti" at bounding box center [860, 392] width 105 height 20
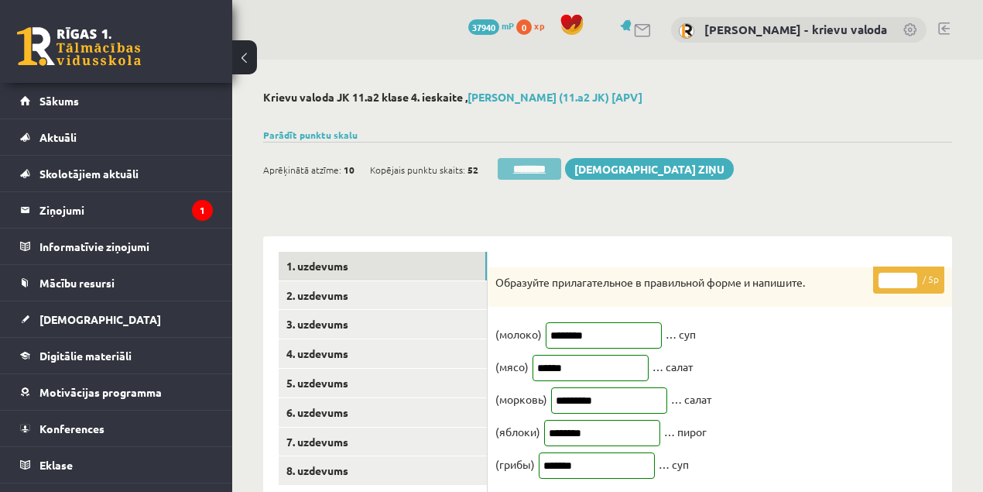
click at [551, 170] on input "********" at bounding box center [529, 169] width 63 height 22
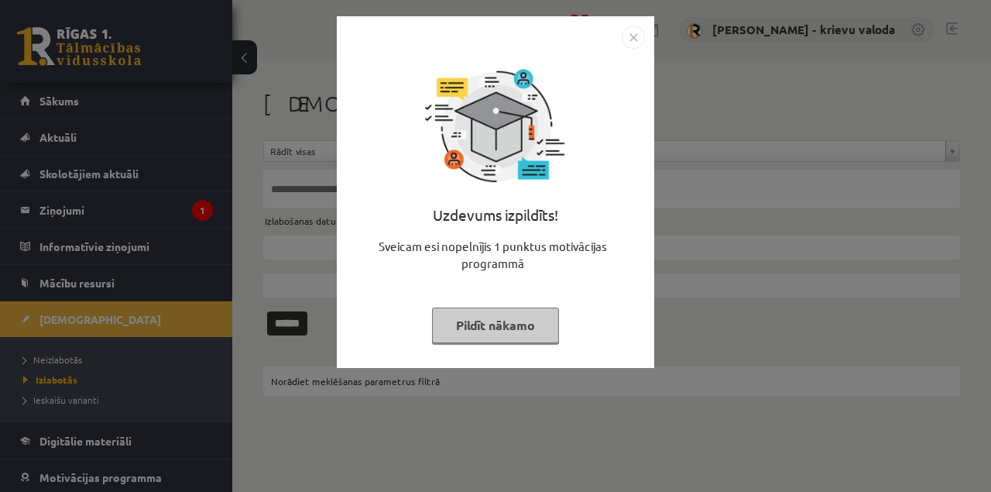
click at [515, 317] on button "Pildīt nākamo" at bounding box center [495, 325] width 127 height 36
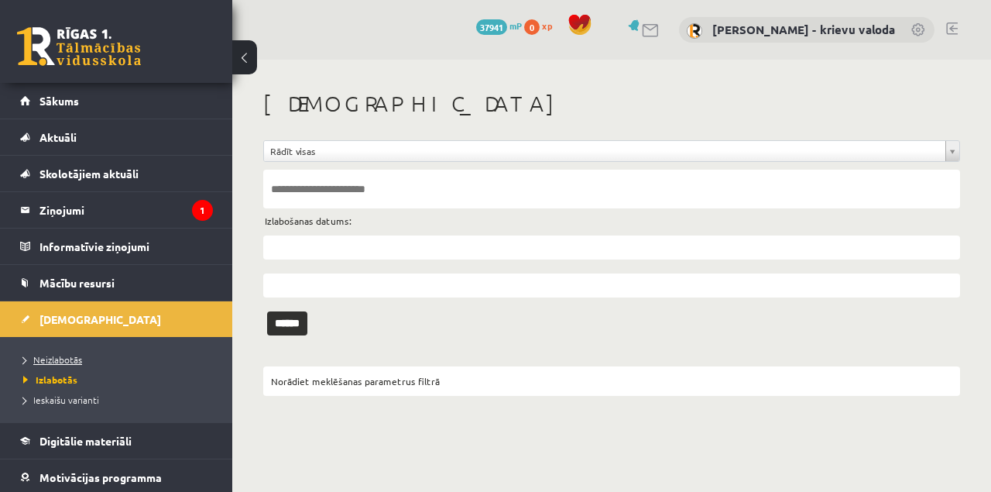
click at [63, 355] on span "Neizlabotās" at bounding box center [52, 359] width 59 height 12
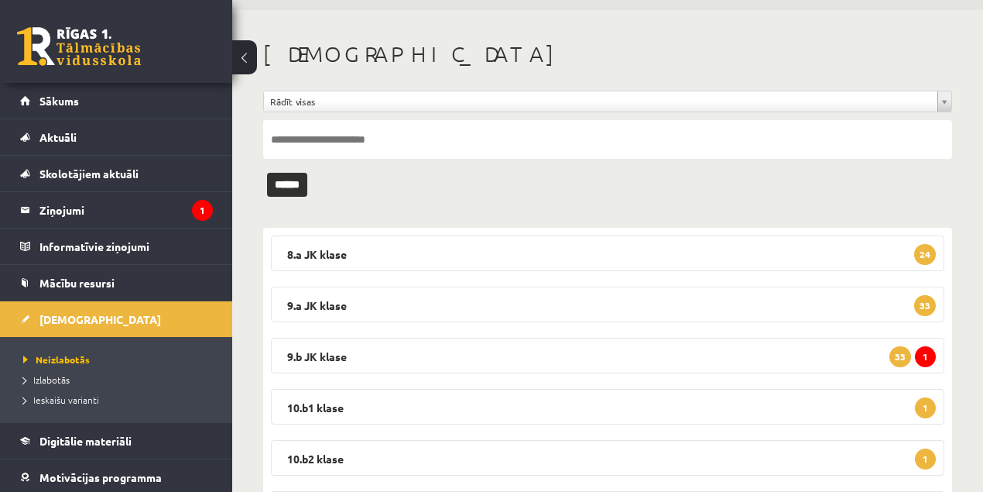
scroll to position [137, 0]
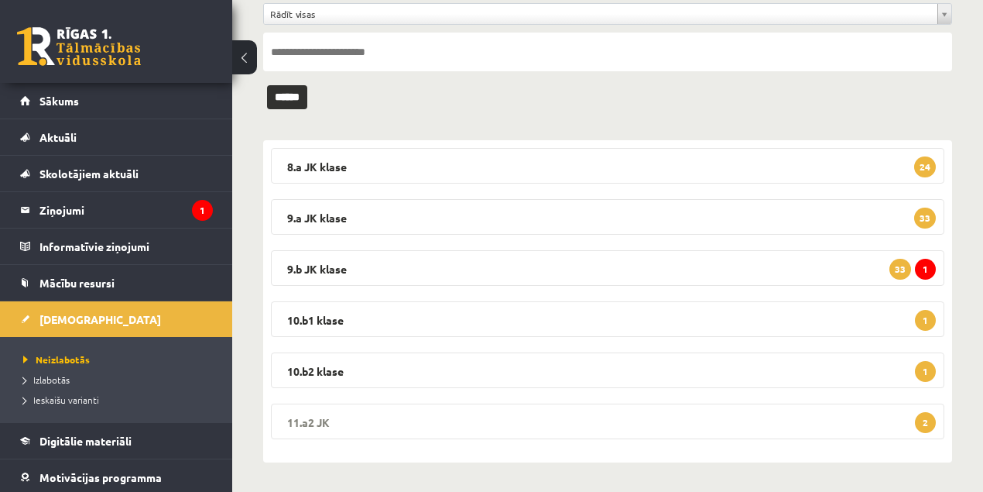
click at [307, 423] on legend "11.a2 JK 2" at bounding box center [608, 421] width 674 height 36
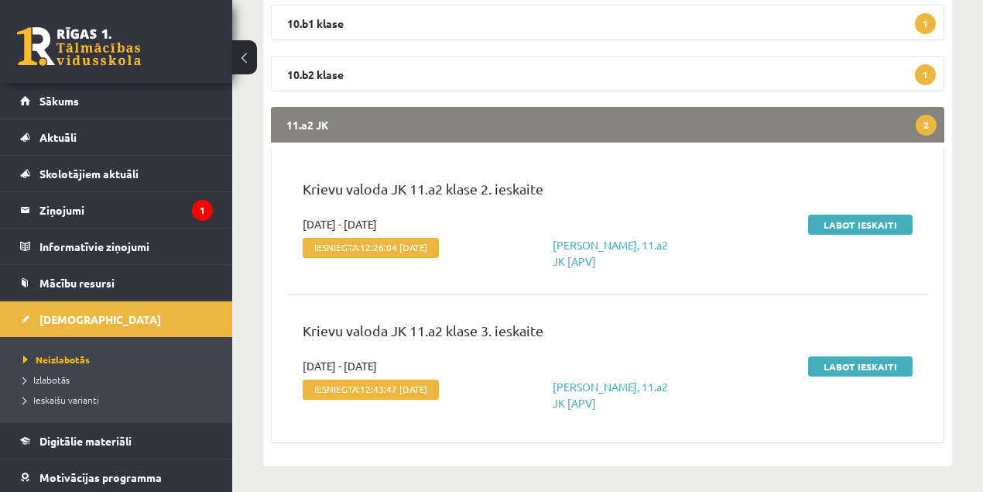
scroll to position [437, 0]
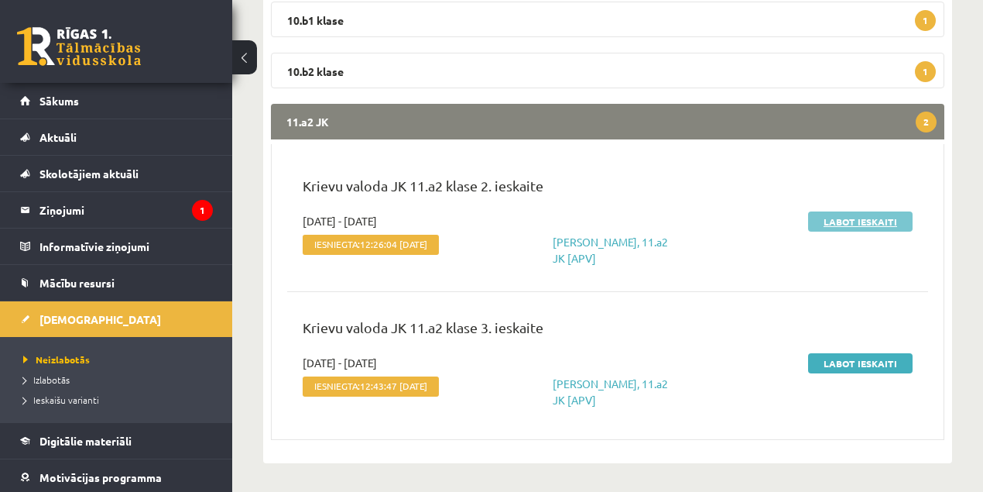
click at [858, 221] on link "Labot ieskaiti" at bounding box center [860, 221] width 105 height 20
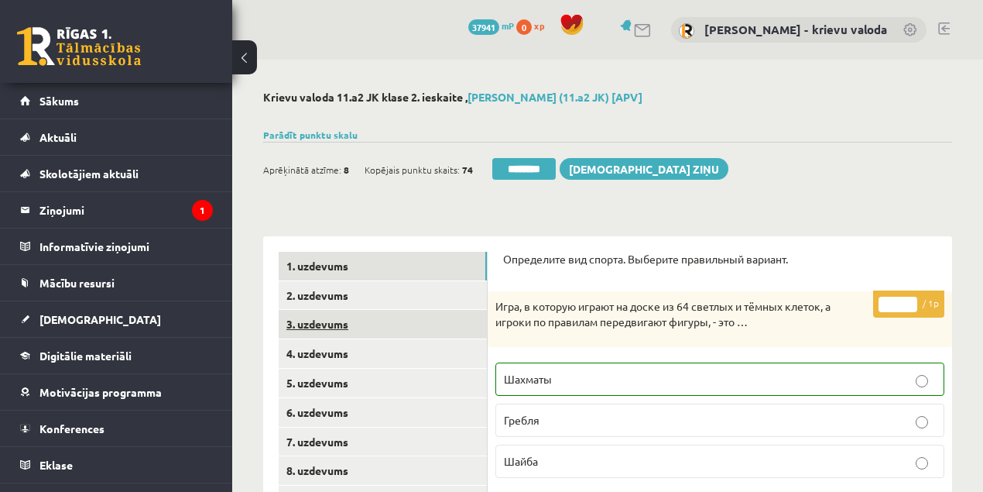
click at [328, 328] on link "3. uzdevums" at bounding box center [383, 324] width 208 height 29
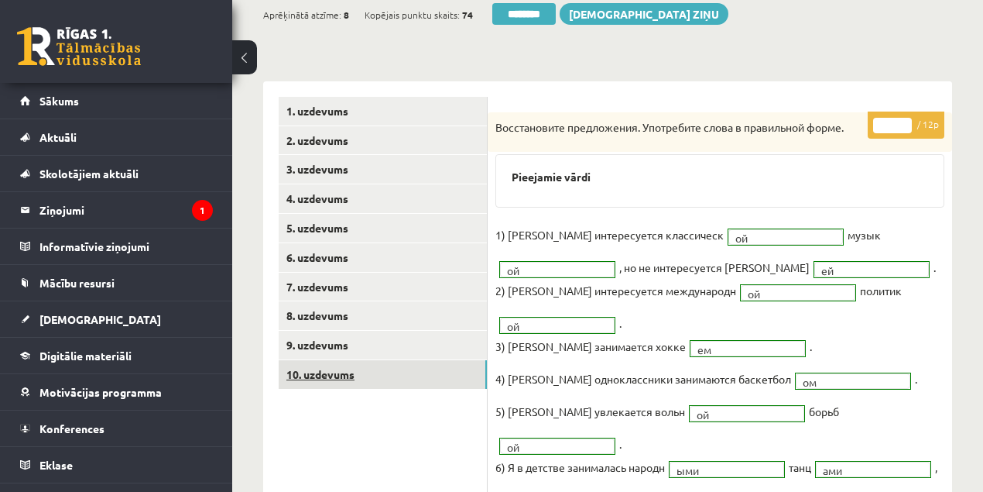
click at [335, 376] on link "10. uzdevums" at bounding box center [383, 374] width 208 height 29
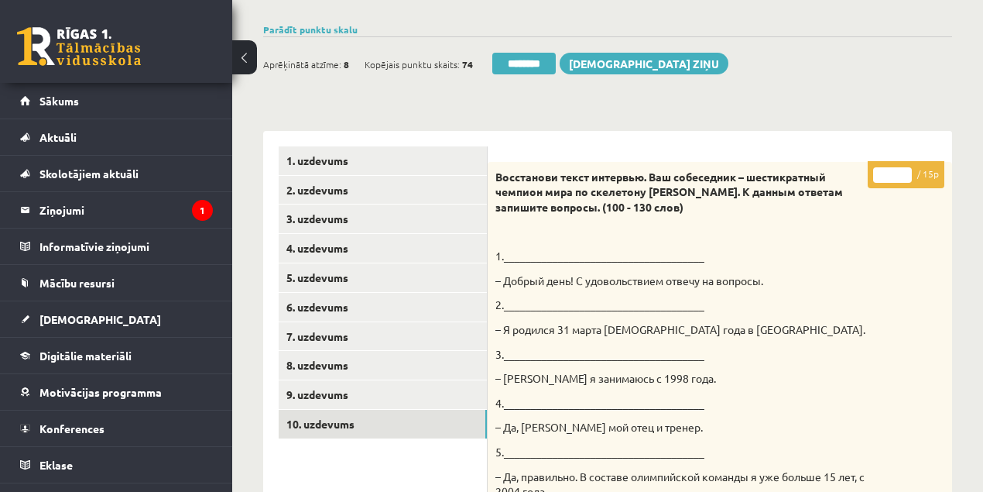
scroll to position [103, 0]
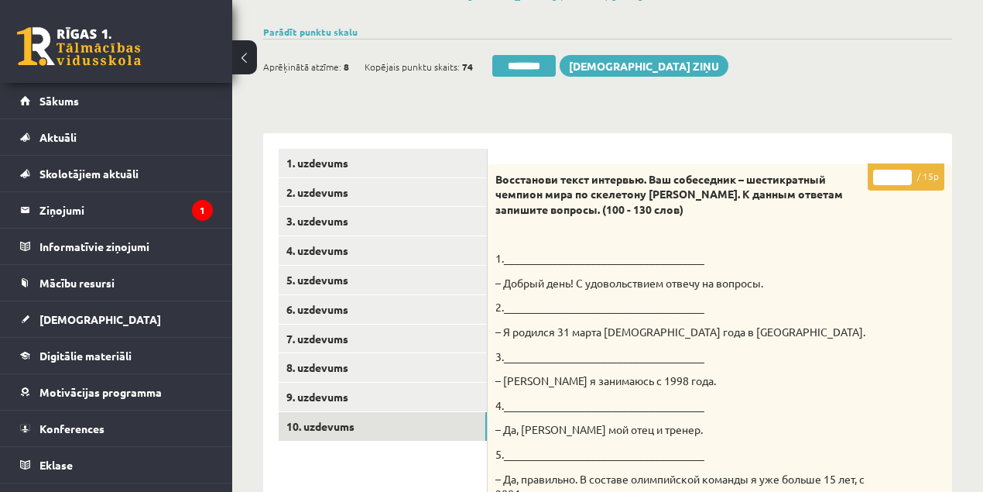
drag, startPoint x: 893, startPoint y: 180, endPoint x: 883, endPoint y: 180, distance: 10.1
click at [883, 180] on input "*" at bounding box center [892, 177] width 39 height 15
type input "**"
click at [324, 159] on link "1. uzdevums" at bounding box center [383, 163] width 208 height 29
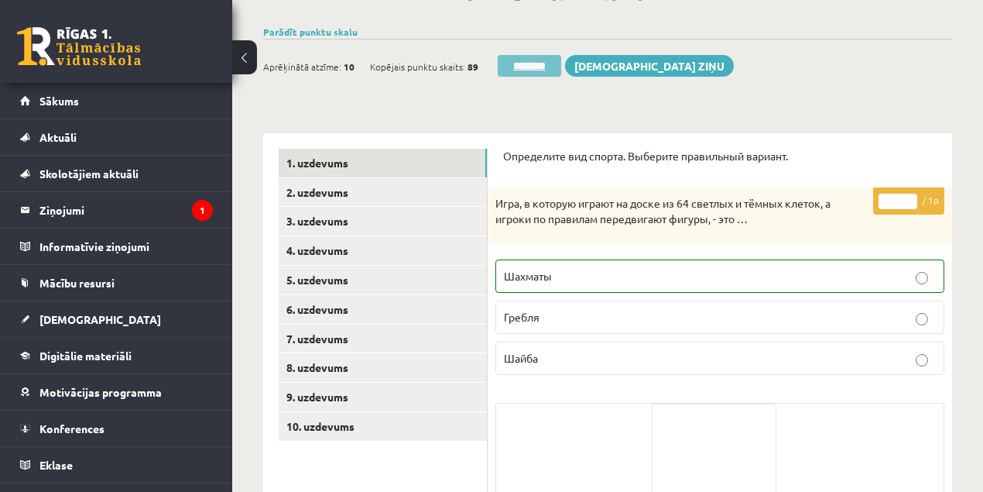
click at [536, 64] on input "********" at bounding box center [529, 66] width 63 height 22
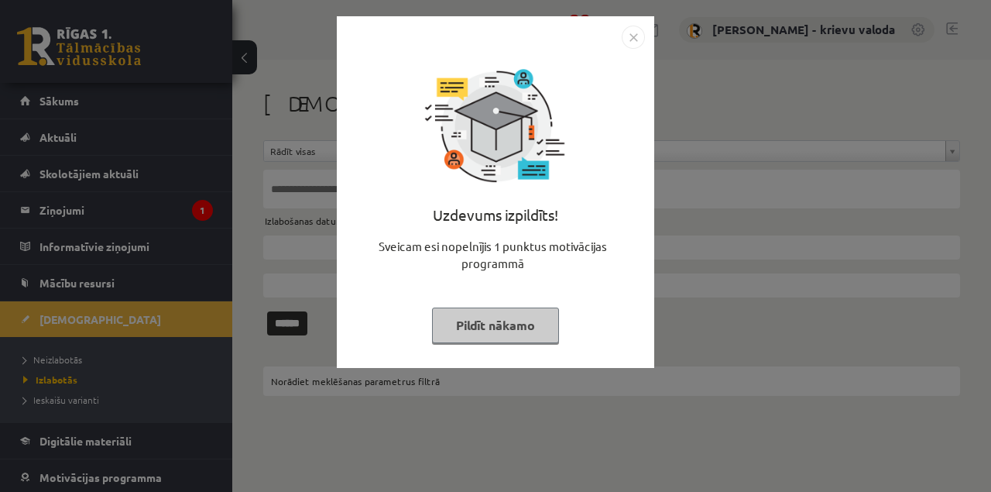
drag, startPoint x: 457, startPoint y: 324, endPoint x: 455, endPoint y: 314, distance: 10.2
click at [458, 324] on button "Pildīt nākamo" at bounding box center [495, 325] width 127 height 36
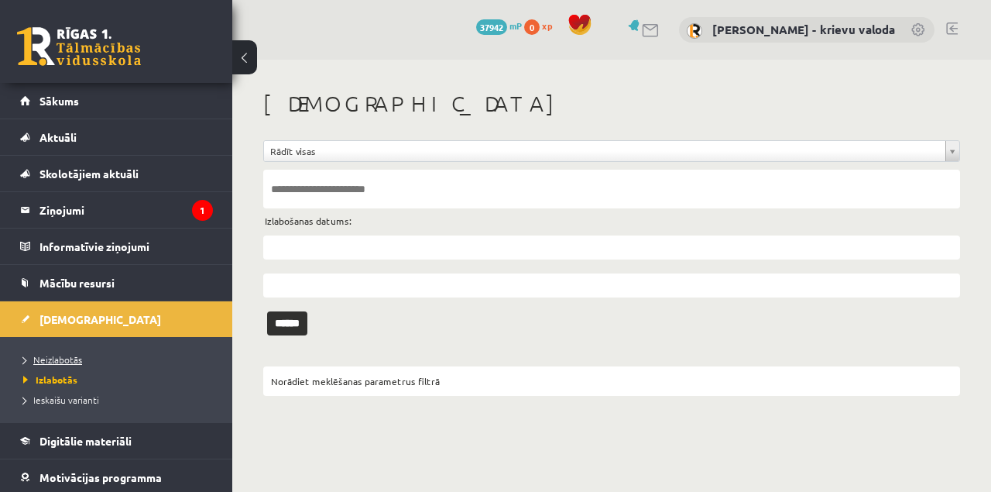
click at [71, 356] on span "Neizlabotās" at bounding box center [52, 359] width 59 height 12
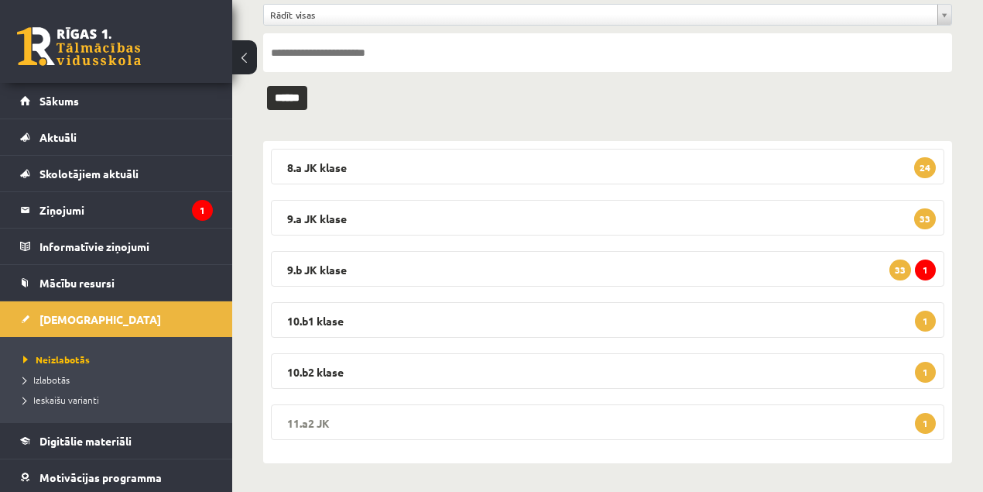
scroll to position [137, 0]
drag, startPoint x: 327, startPoint y: 421, endPoint x: 562, endPoint y: 310, distance: 259.7
click at [327, 420] on legend "11.a2 JK 1" at bounding box center [608, 421] width 674 height 36
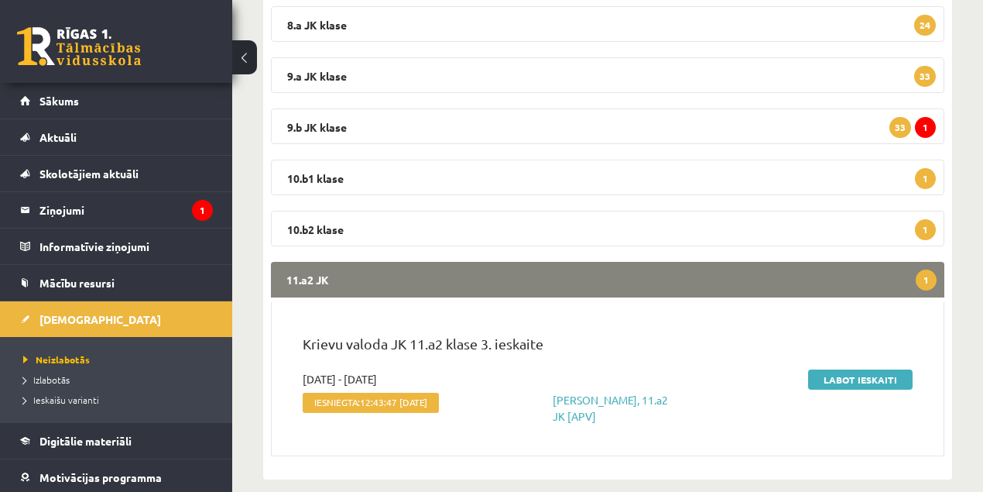
scroll to position [291, 0]
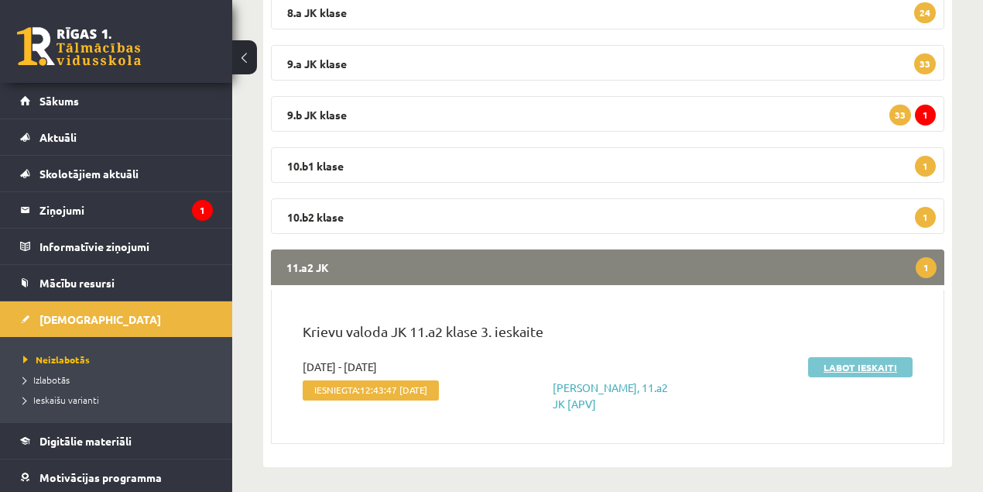
click at [824, 369] on link "Labot ieskaiti" at bounding box center [860, 367] width 105 height 20
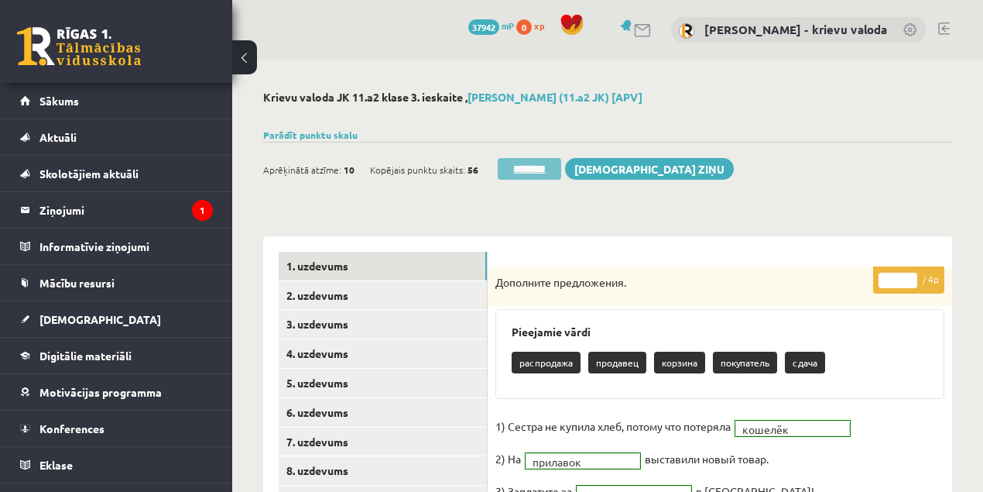
click at [527, 172] on input "********" at bounding box center [529, 169] width 63 height 22
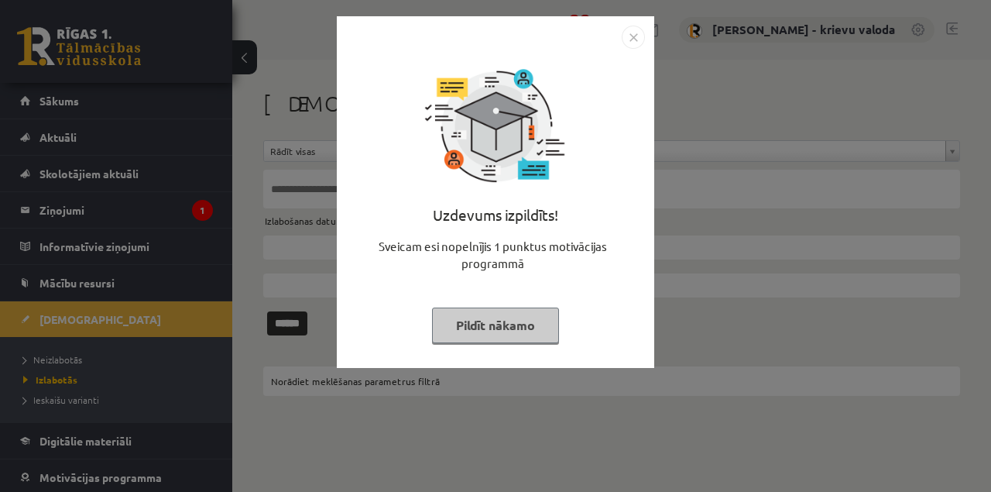
click at [533, 331] on button "Pildīt nākamo" at bounding box center [495, 325] width 127 height 36
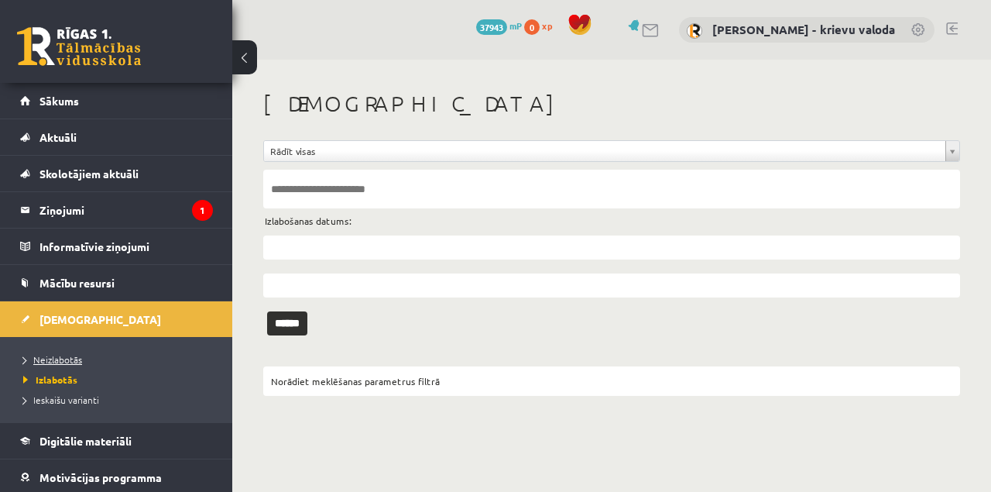
click at [48, 356] on span "Neizlabotās" at bounding box center [52, 359] width 59 height 12
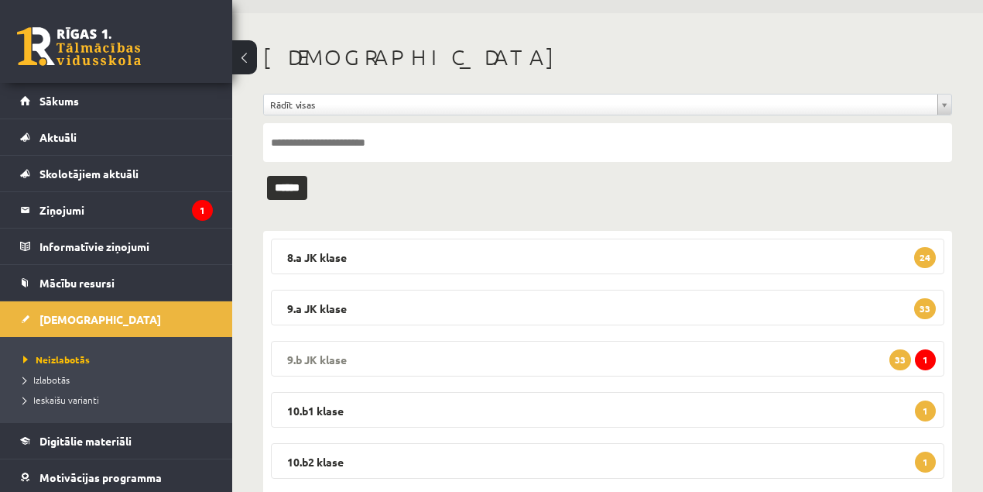
scroll to position [86, 0]
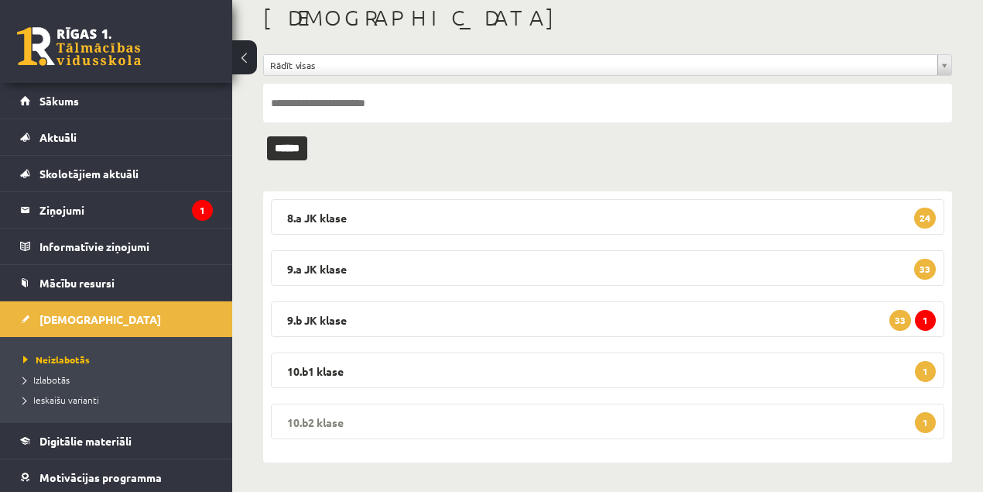
click at [336, 424] on legend "10.b2 klase 1" at bounding box center [608, 421] width 674 height 36
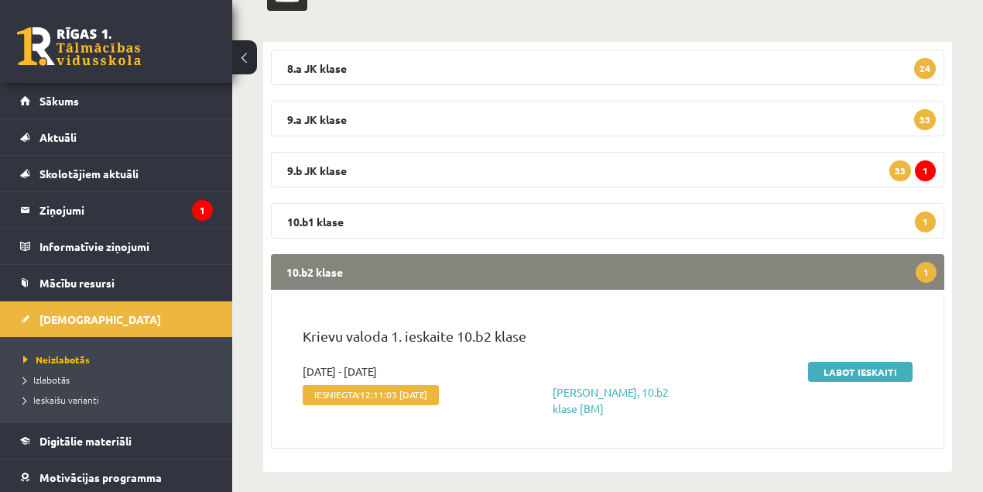
scroll to position [245, 0]
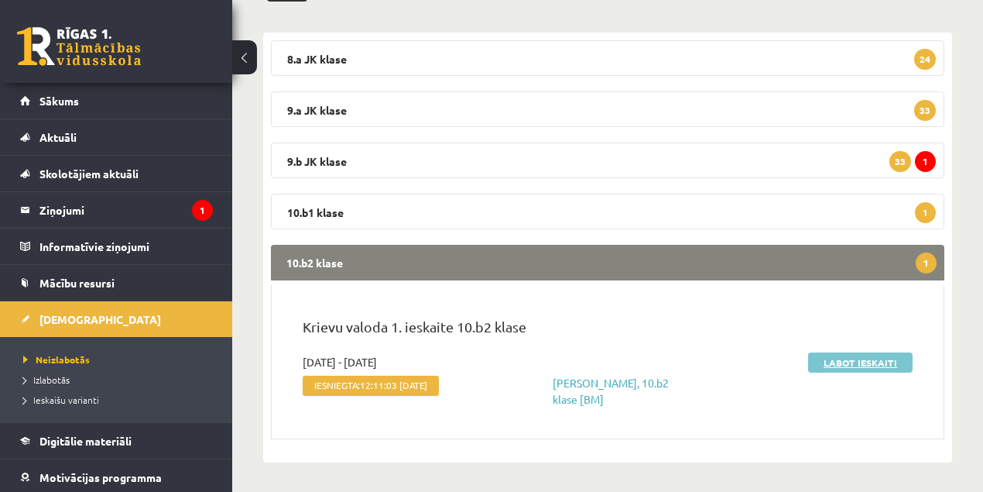
click at [864, 364] on link "Labot ieskaiti" at bounding box center [860, 362] width 105 height 20
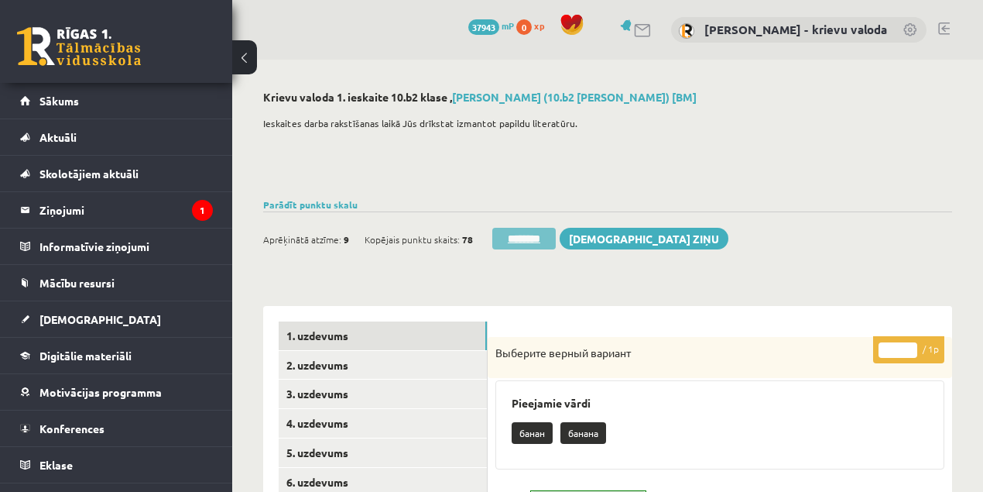
click at [531, 245] on input "********" at bounding box center [523, 239] width 63 height 22
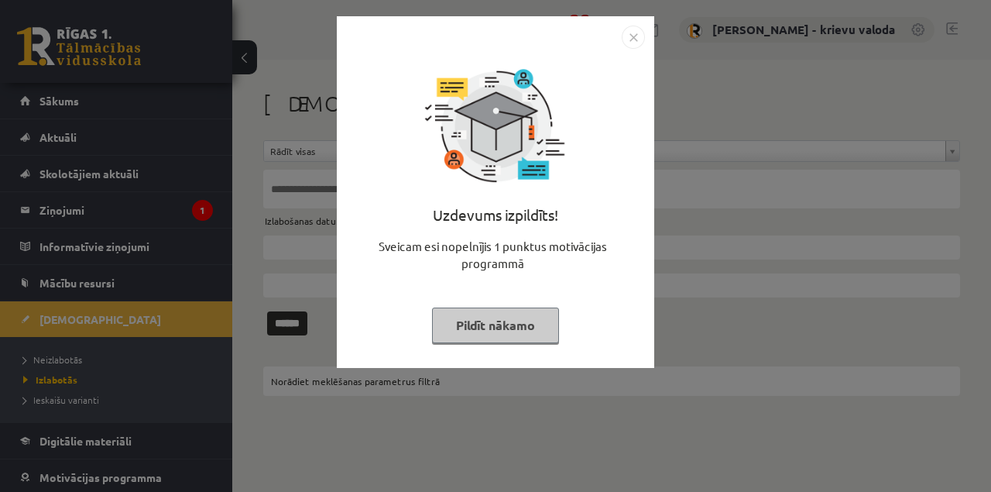
click at [540, 335] on button "Pildīt nākamo" at bounding box center [495, 325] width 127 height 36
